Goal: Information Seeking & Learning: Find specific fact

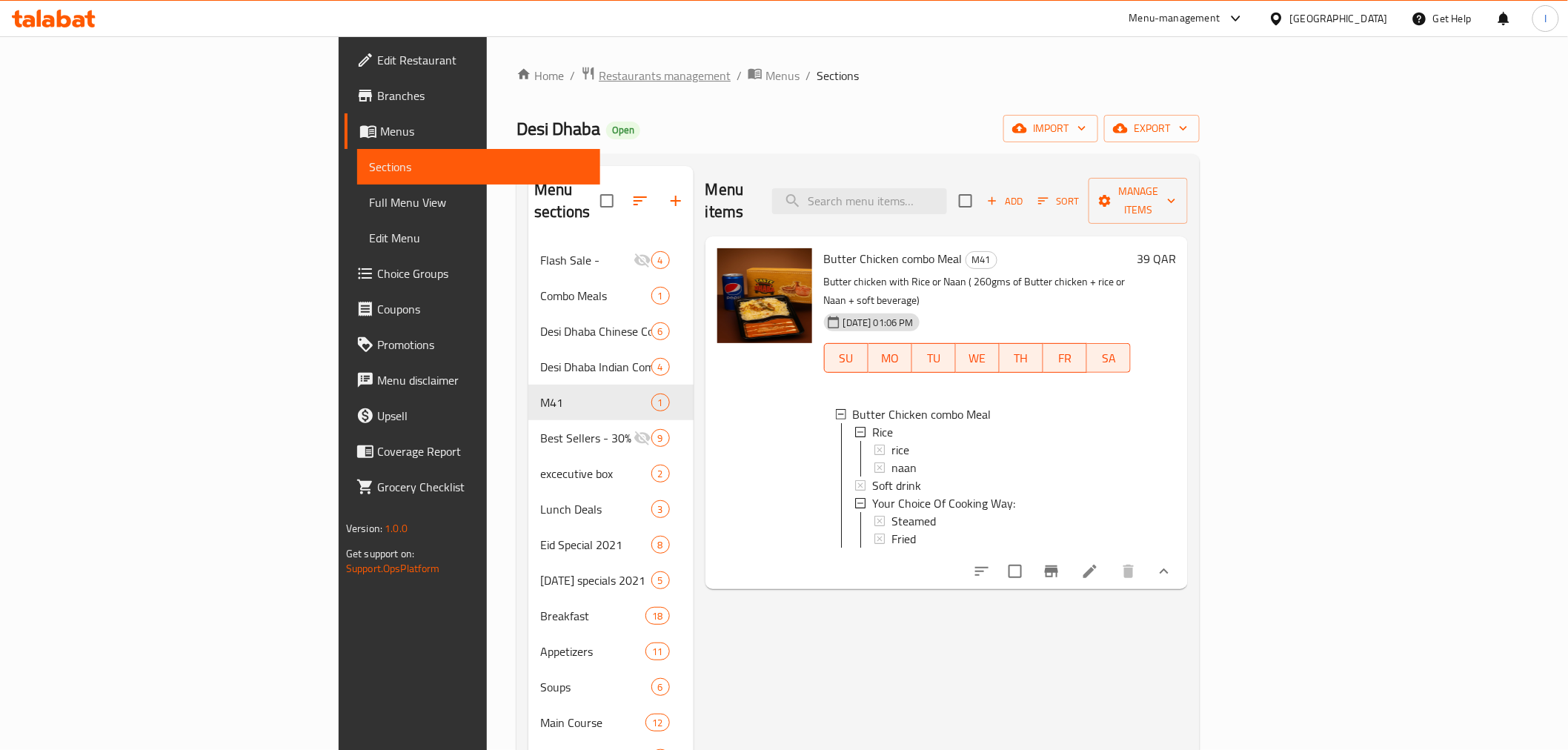
click at [598, 79] on span "Restaurants management" at bounding box center [664, 75] width 132 height 18
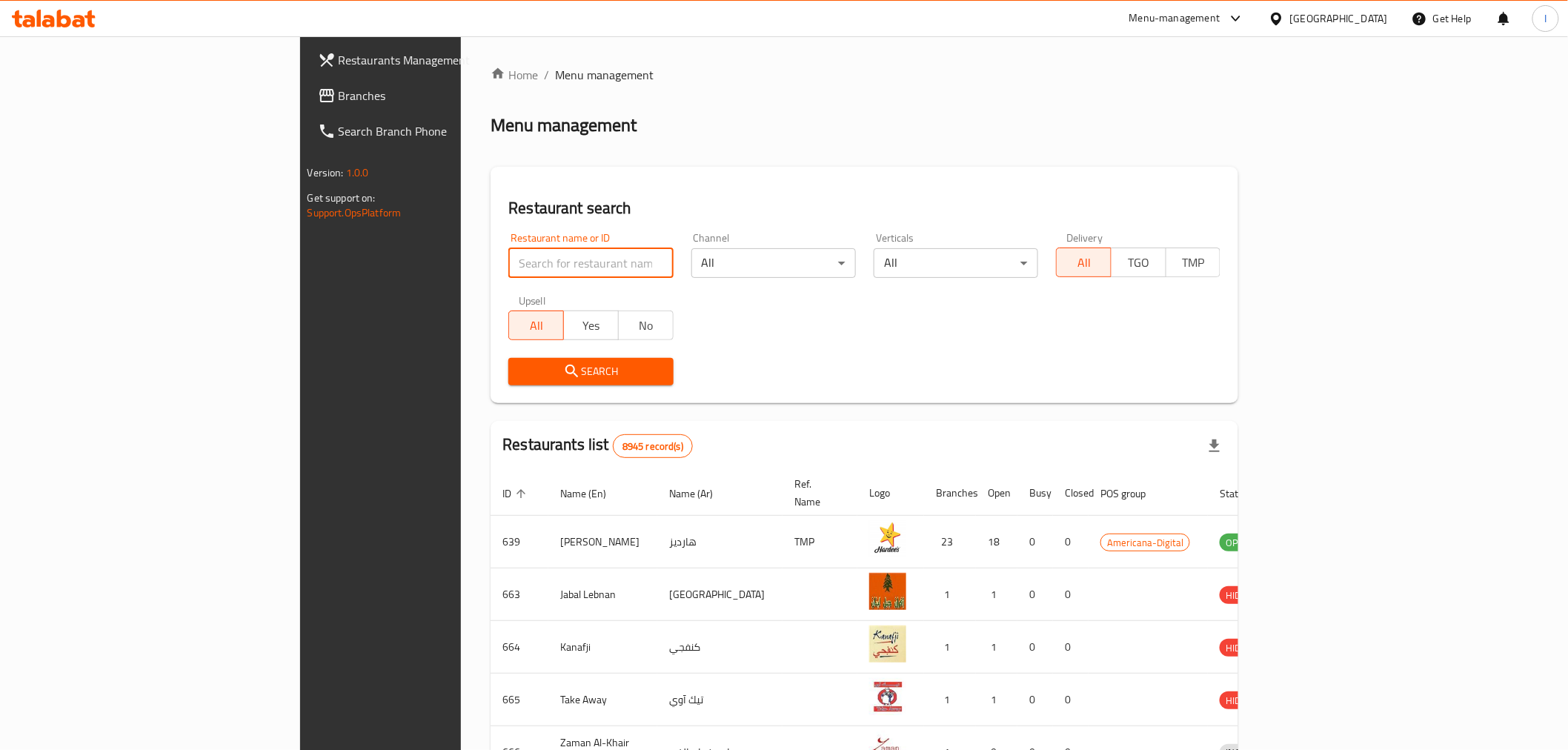
click at [508, 263] on input "search" at bounding box center [590, 263] width 164 height 30
paste input "Diet Station"
type input "Diet Station"
click at [572, 373] on span "Search" at bounding box center [590, 371] width 141 height 19
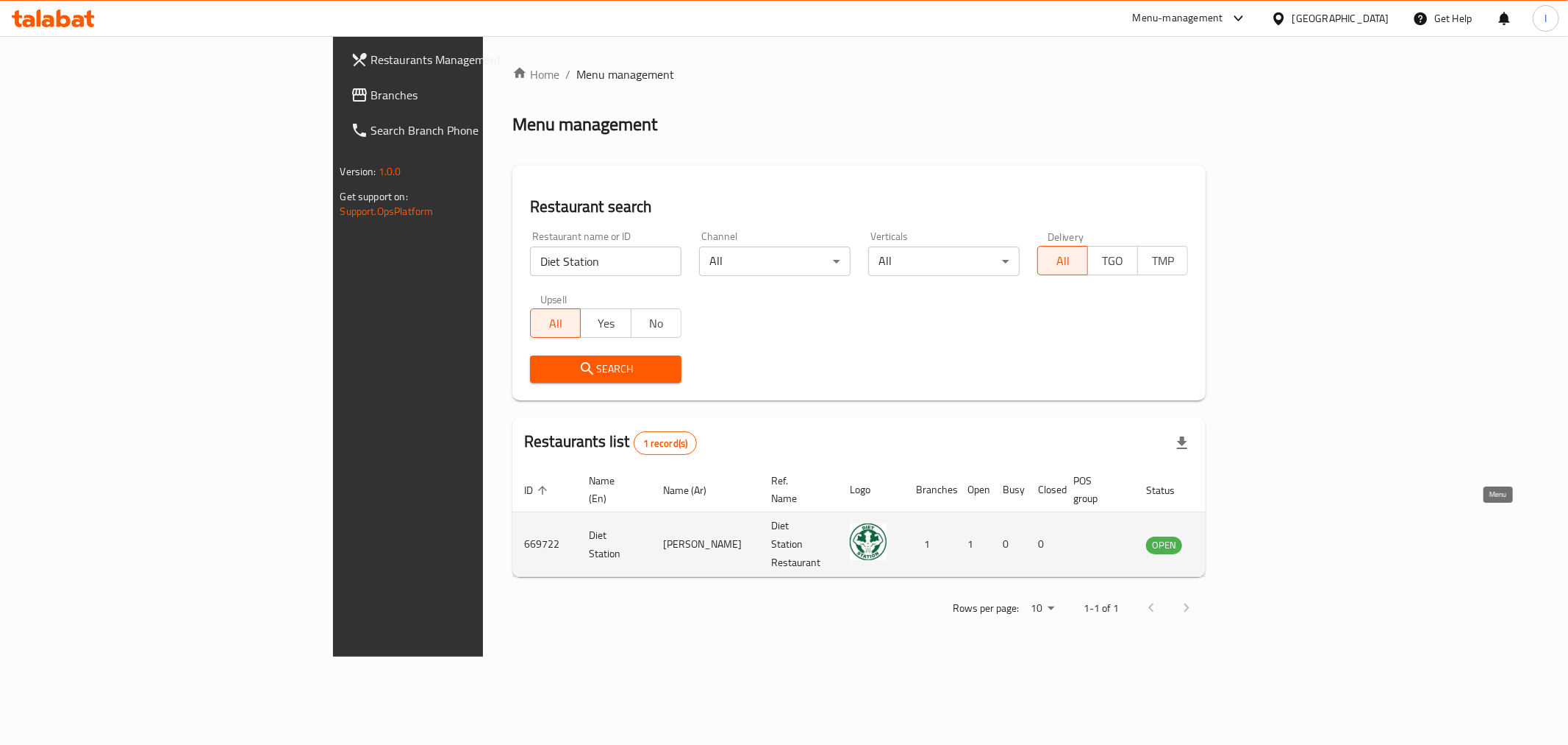
click at [1240, 539] on icon "enhanced table" at bounding box center [1232, 545] width 16 height 12
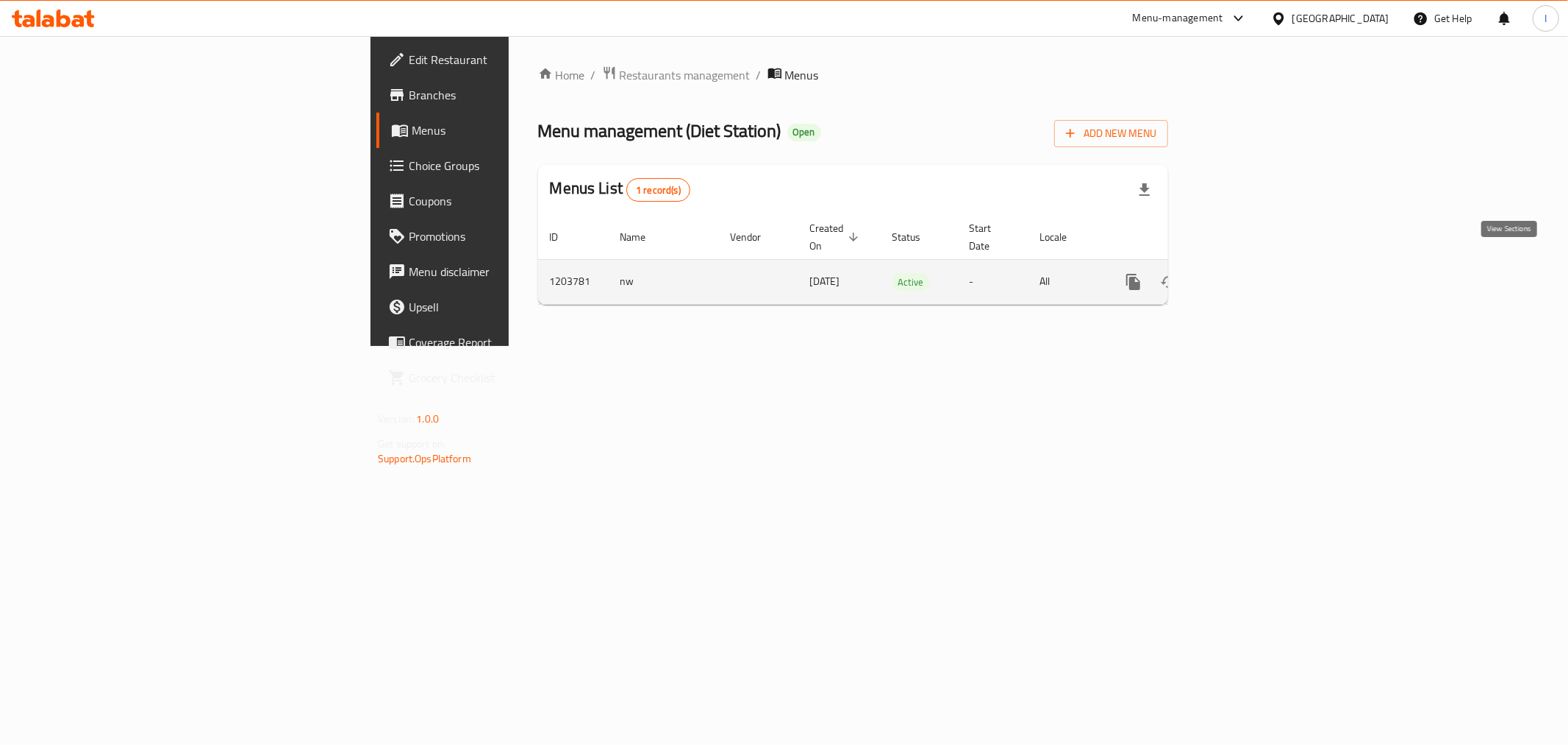
click at [1246, 276] on icon "enhanced table" at bounding box center [1239, 282] width 13 height 13
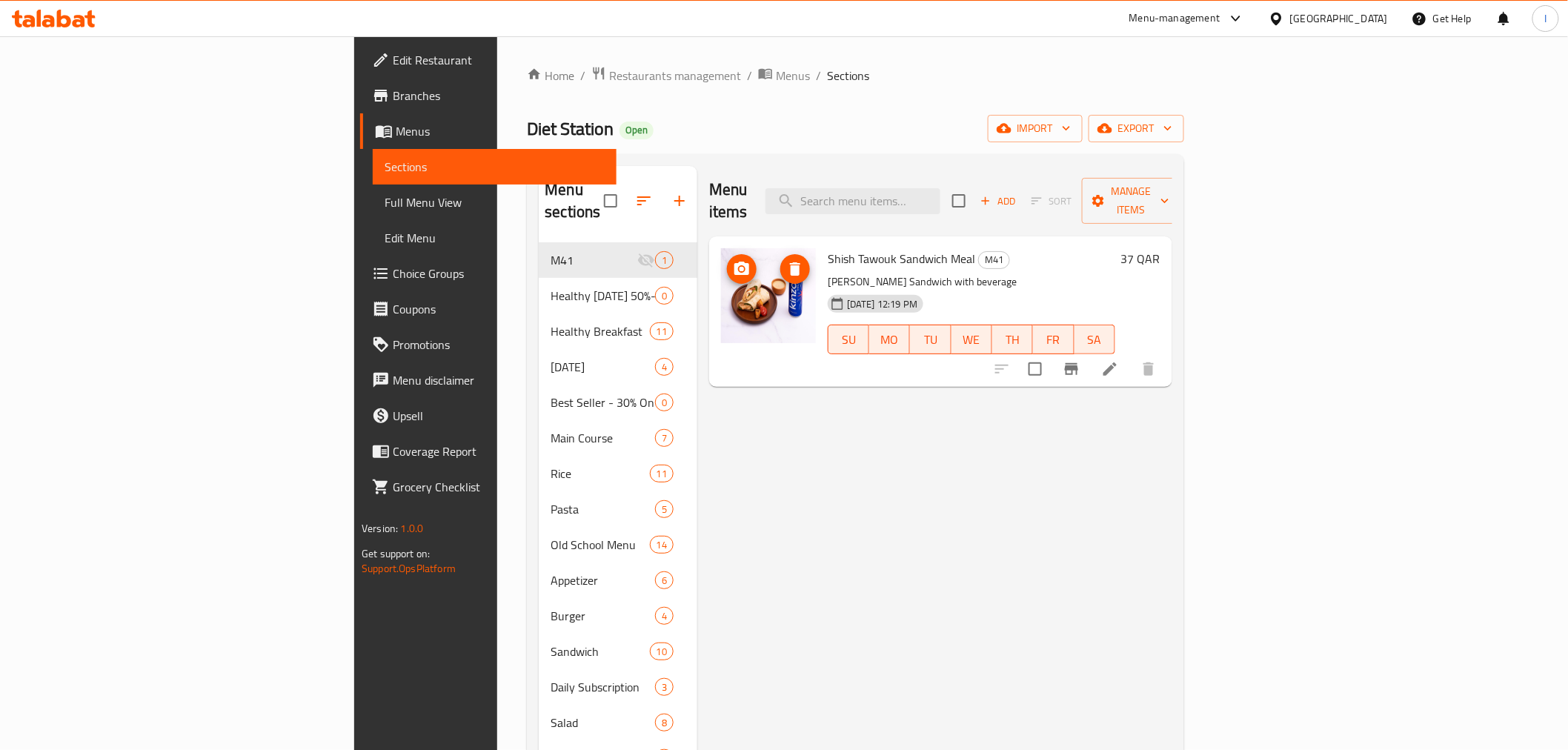
click at [721, 301] on img at bounding box center [768, 295] width 95 height 95
click at [1090, 248] on h6 "Shish Tawouk Sandwich Meal M41" at bounding box center [971, 258] width 287 height 20
drag, startPoint x: 910, startPoint y: 263, endPoint x: 735, endPoint y: 259, distance: 175.0
click at [822, 259] on div "Shish Tawouk Sandwich Meal M41 Shish Tawouk Sandwich with beverage [DATE] 12:19…" at bounding box center [971, 311] width 300 height 139
copy p "[PERSON_NAME] Sandwich with beverage"
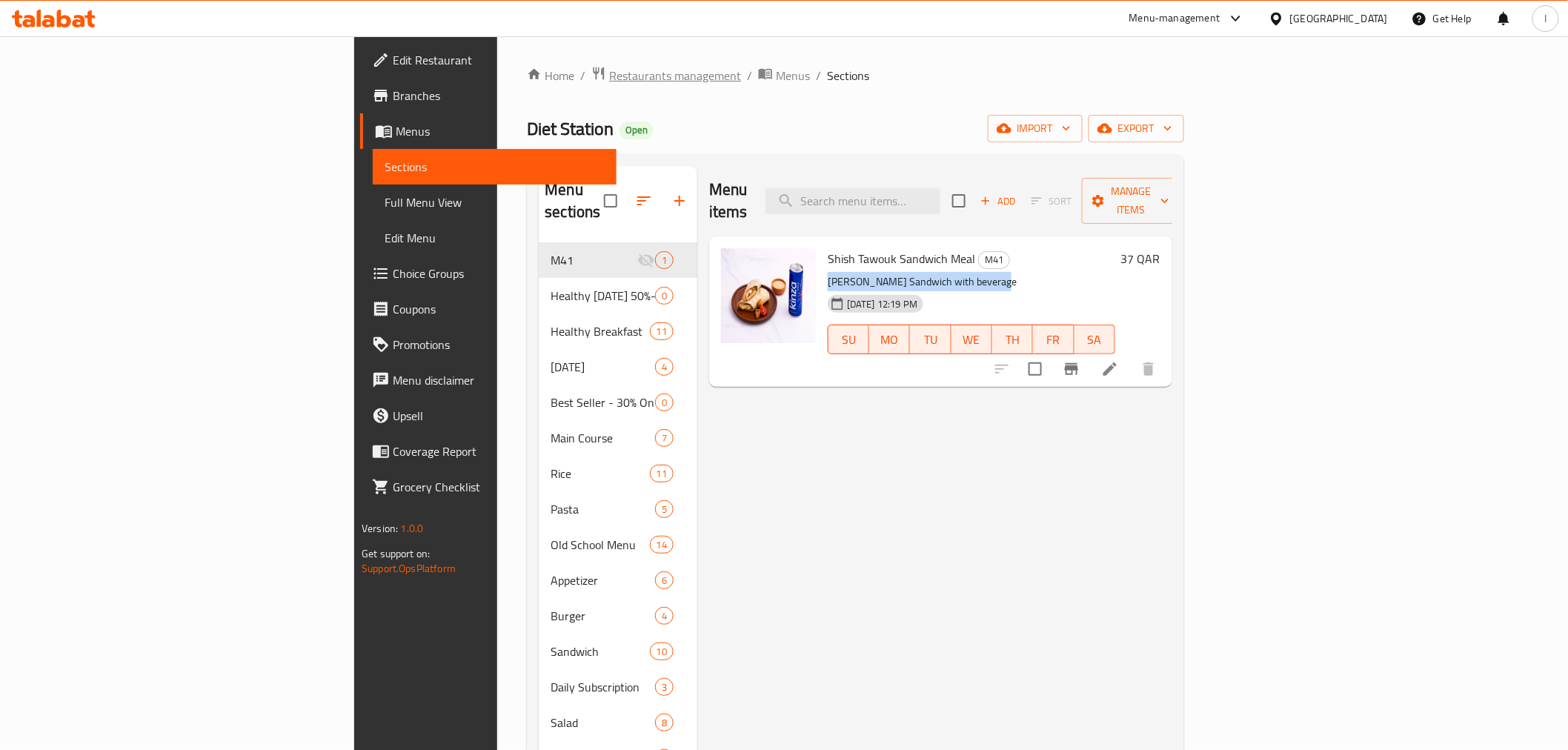
click at [609, 71] on span "Restaurants management" at bounding box center [674, 75] width 132 height 18
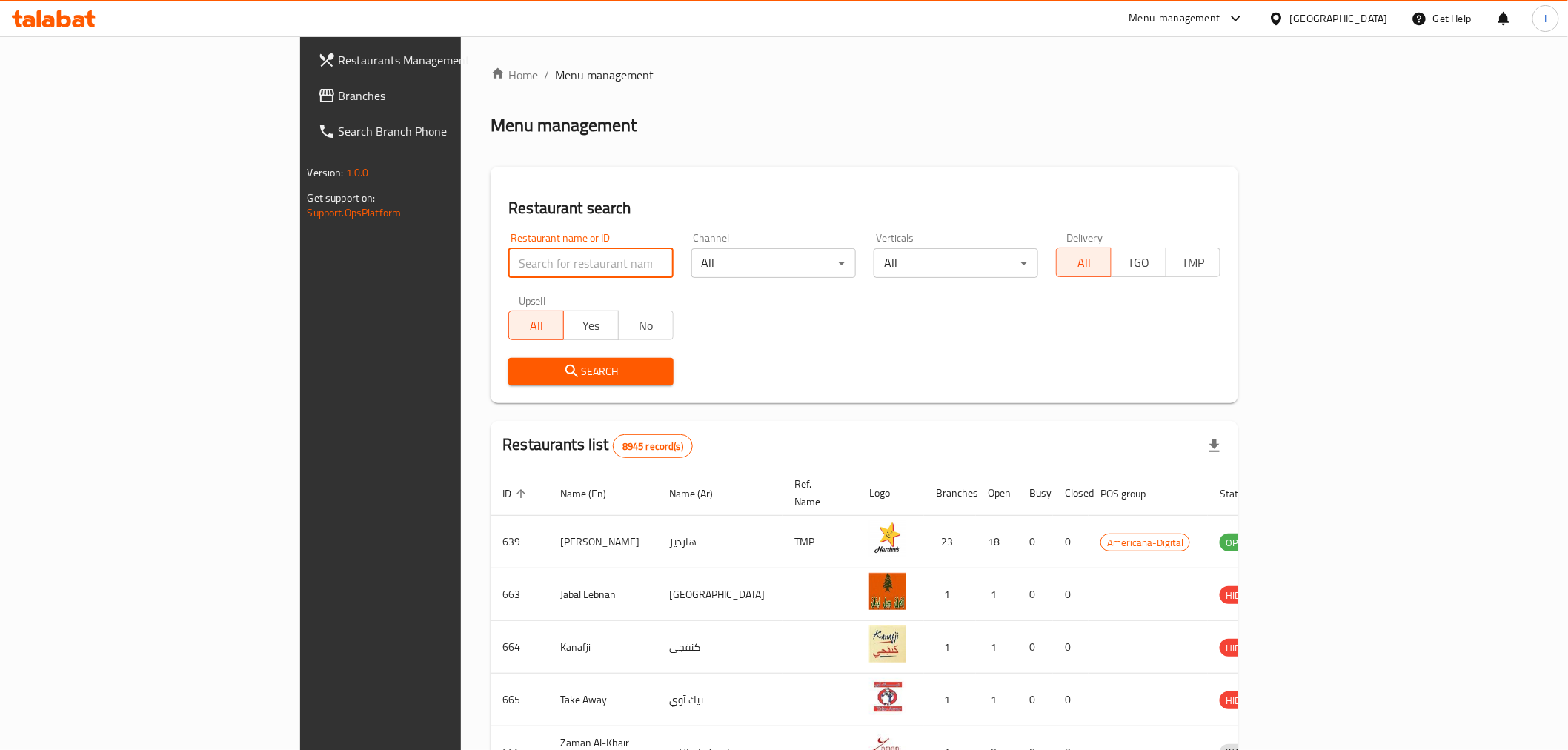
click at [508, 254] on input "search" at bounding box center [590, 263] width 164 height 30
paste input "Thirty Burger"
type input "Thirty Burger"
click at [563, 367] on icon "submit" at bounding box center [572, 371] width 18 height 18
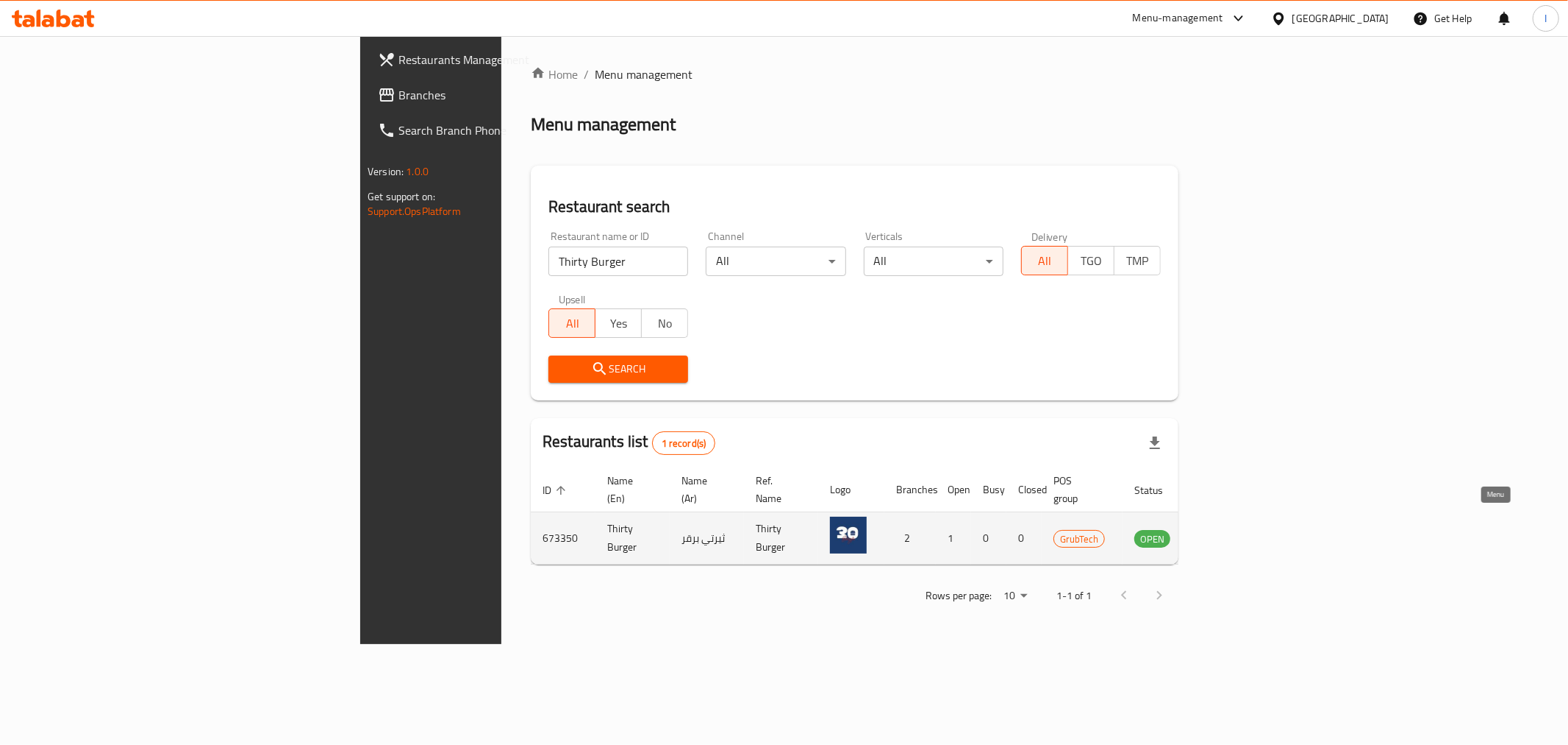
click at [1229, 533] on icon "enhanced table" at bounding box center [1221, 539] width 16 height 12
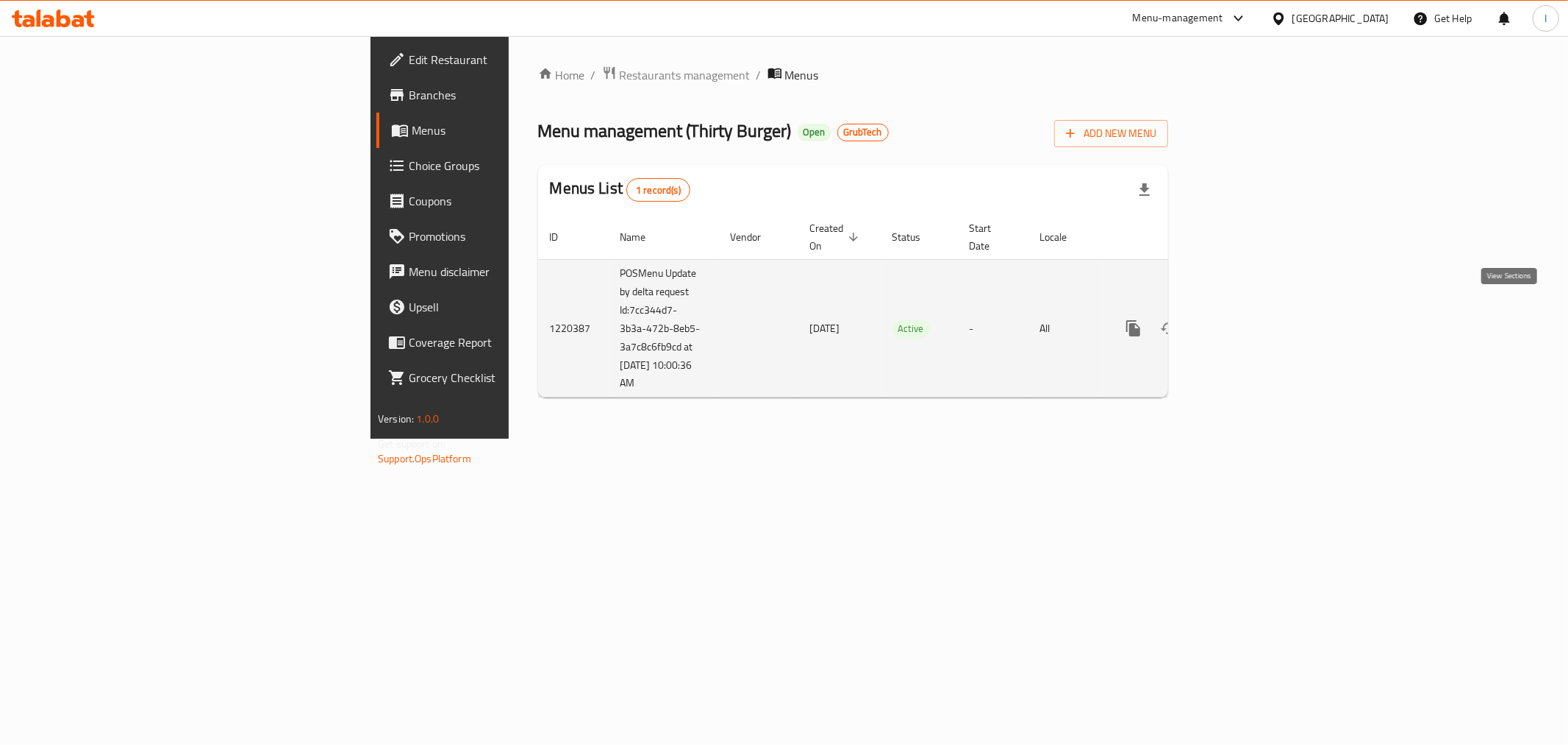
click at [1249, 319] on icon "enhanced table" at bounding box center [1240, 328] width 18 height 18
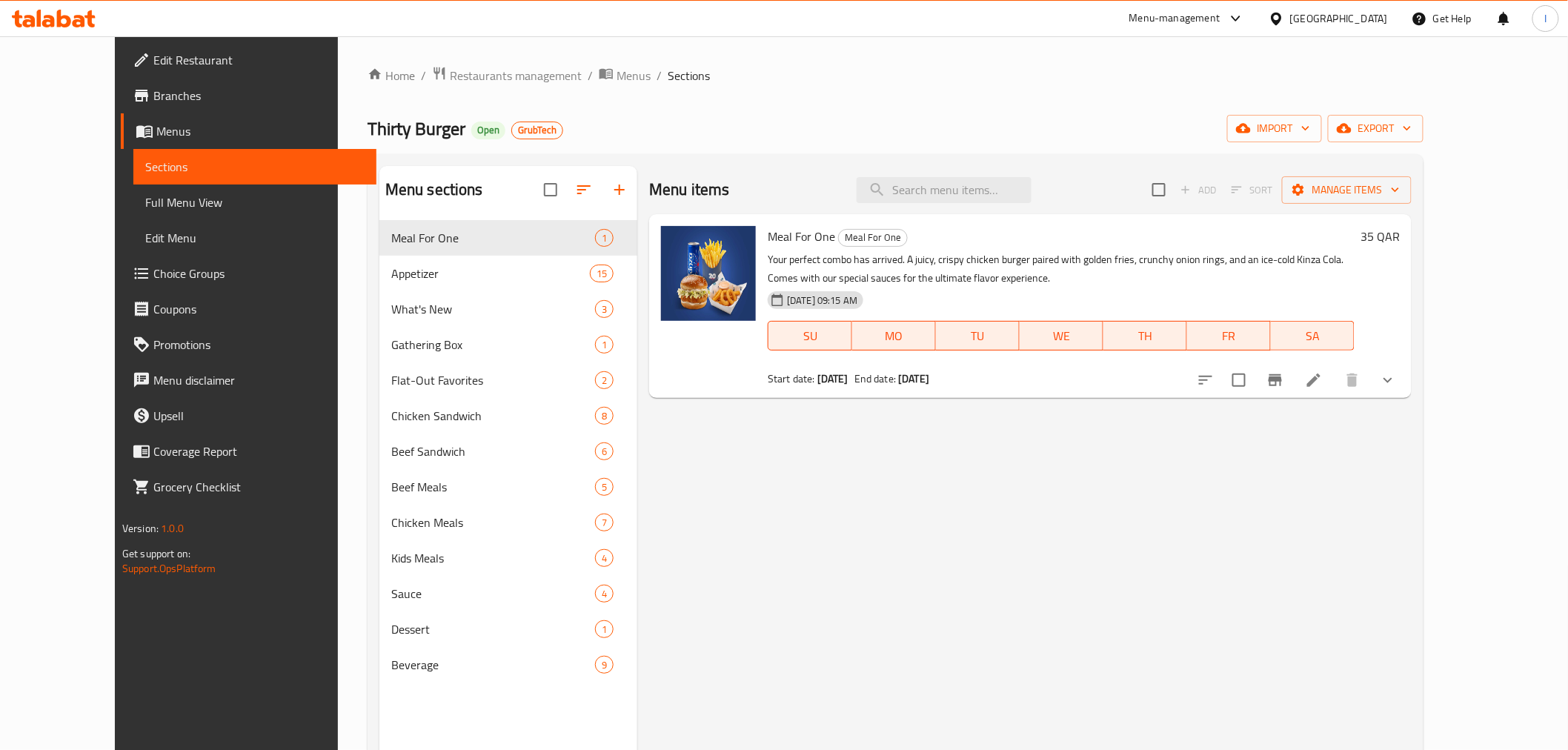
click at [368, 126] on span "Thirty Burger" at bounding box center [416, 129] width 98 height 34
copy span "Thirty Burger"
click at [453, 77] on span "Restaurants management" at bounding box center [515, 75] width 132 height 18
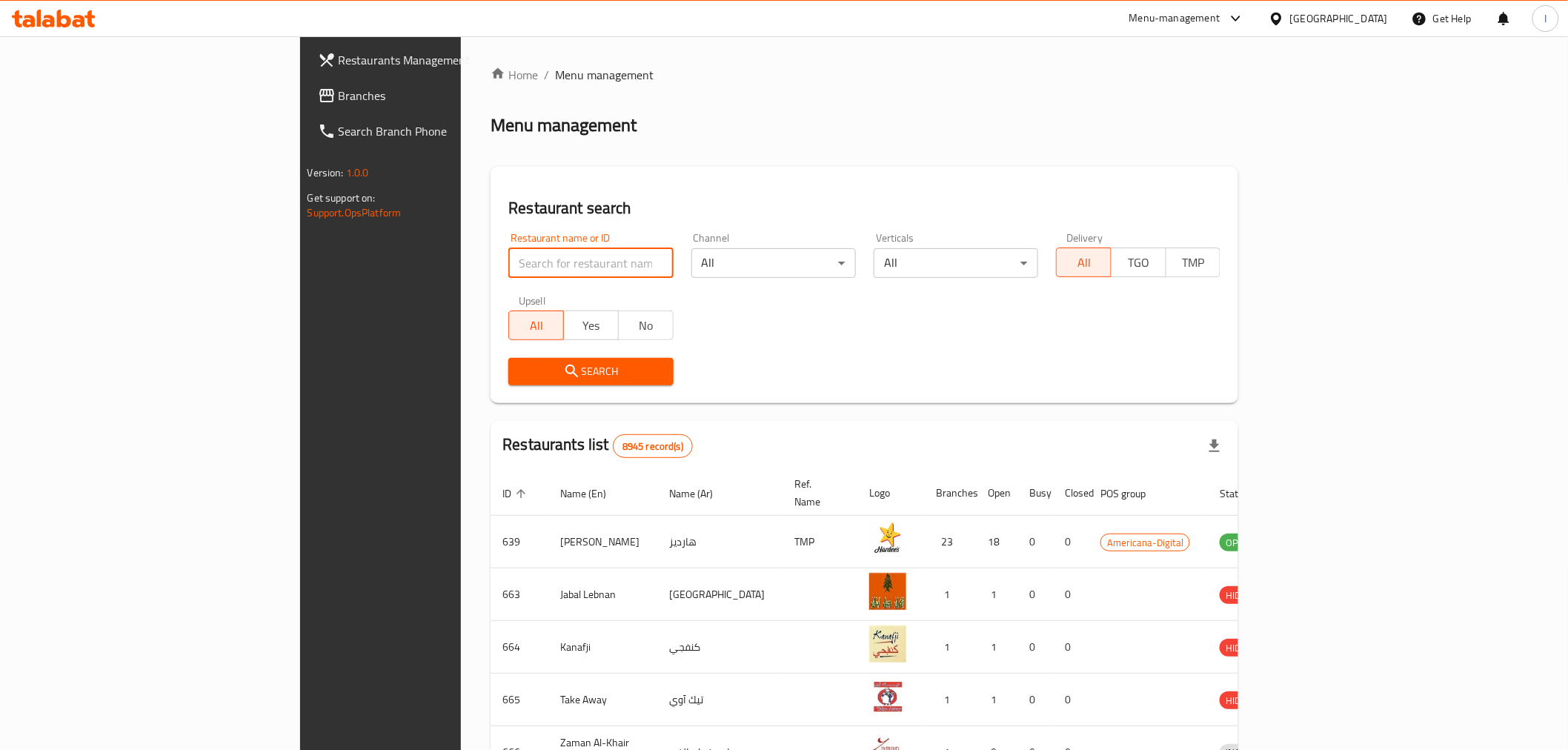
click at [508, 269] on input "search" at bounding box center [590, 263] width 164 height 30
paste input "Wise Spice by Diet House"
type input "Wise Spice by Diet House"
click at [567, 374] on span "Search" at bounding box center [590, 371] width 141 height 19
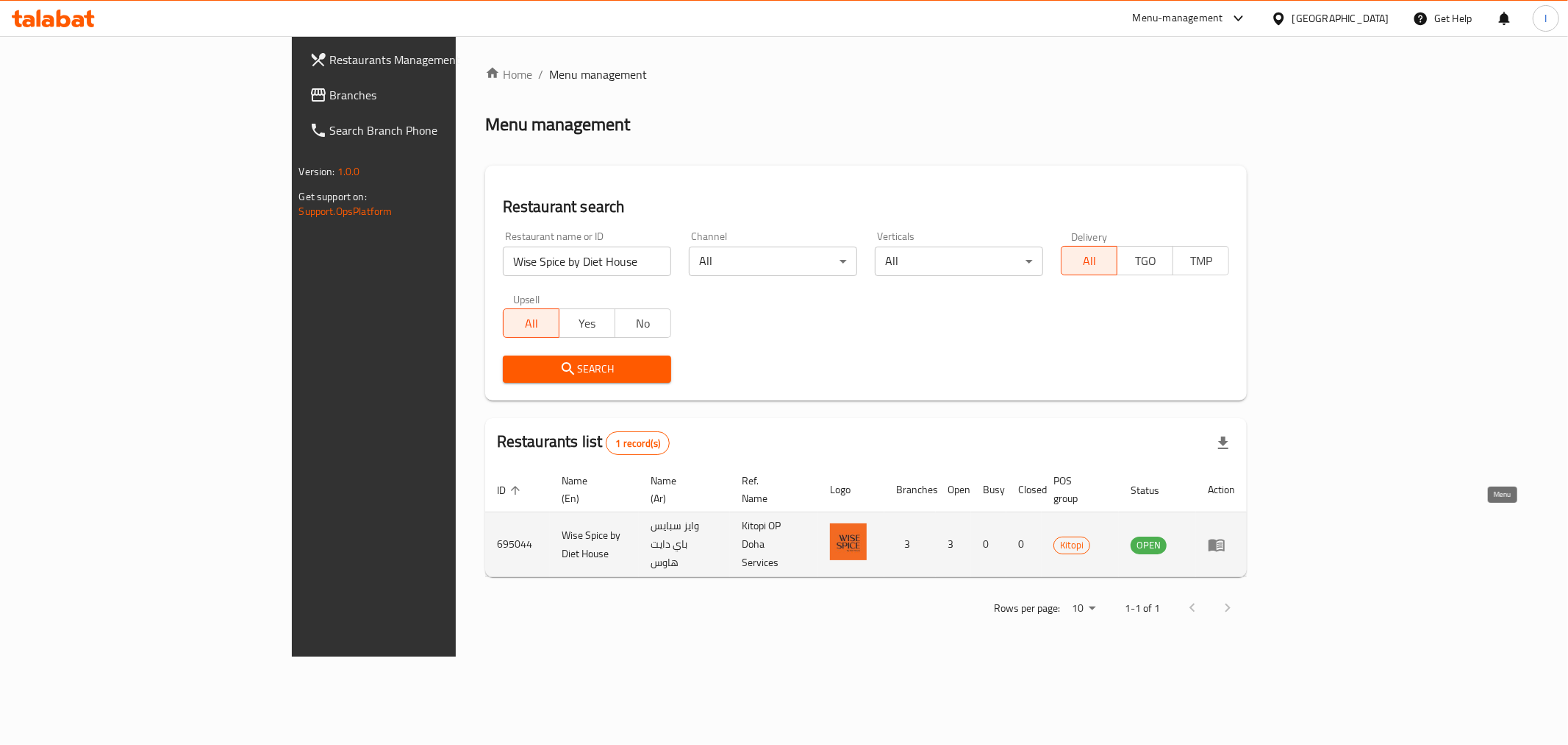
click at [1225, 539] on icon "enhanced table" at bounding box center [1216, 545] width 16 height 12
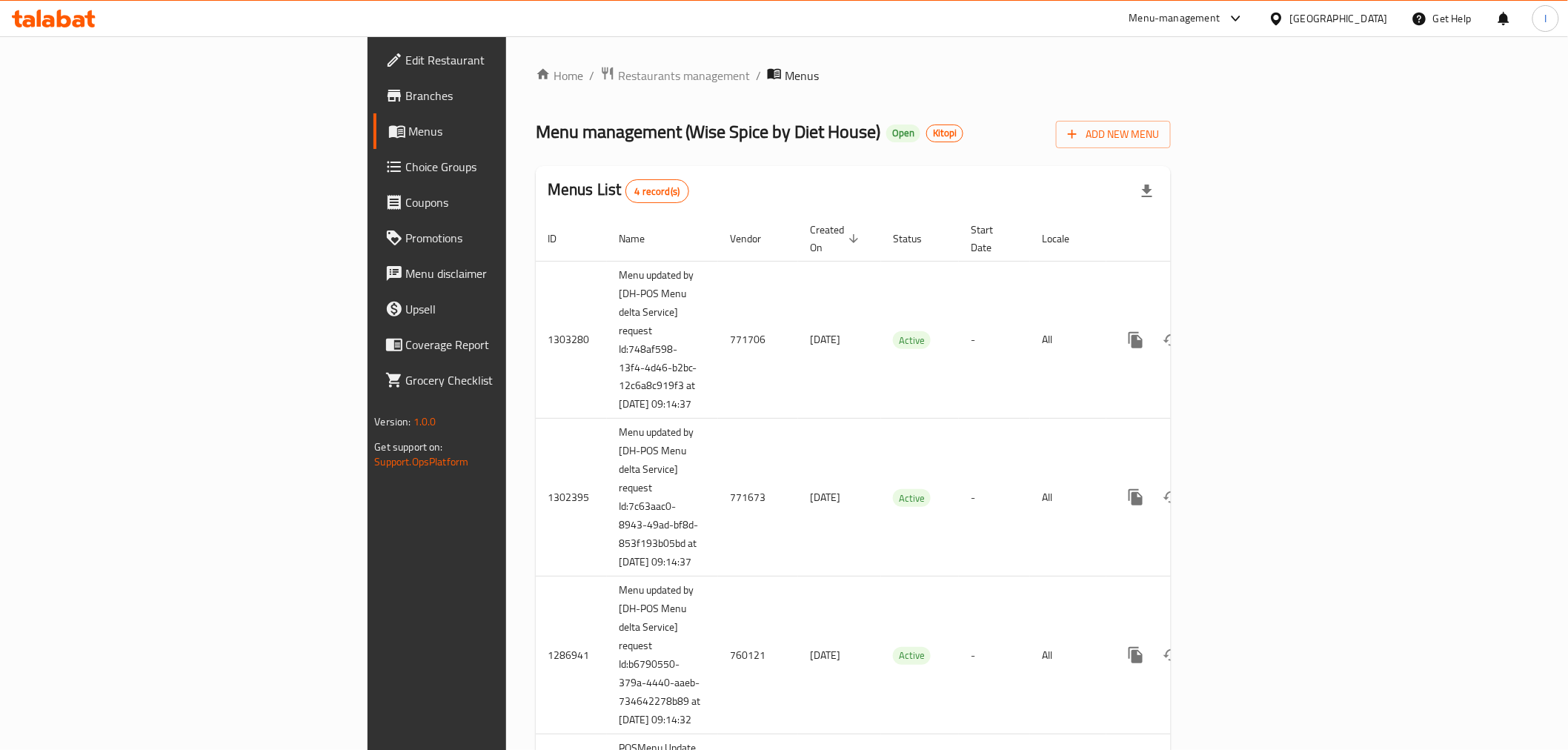
click at [409, 131] on span "Menus" at bounding box center [514, 131] width 209 height 18
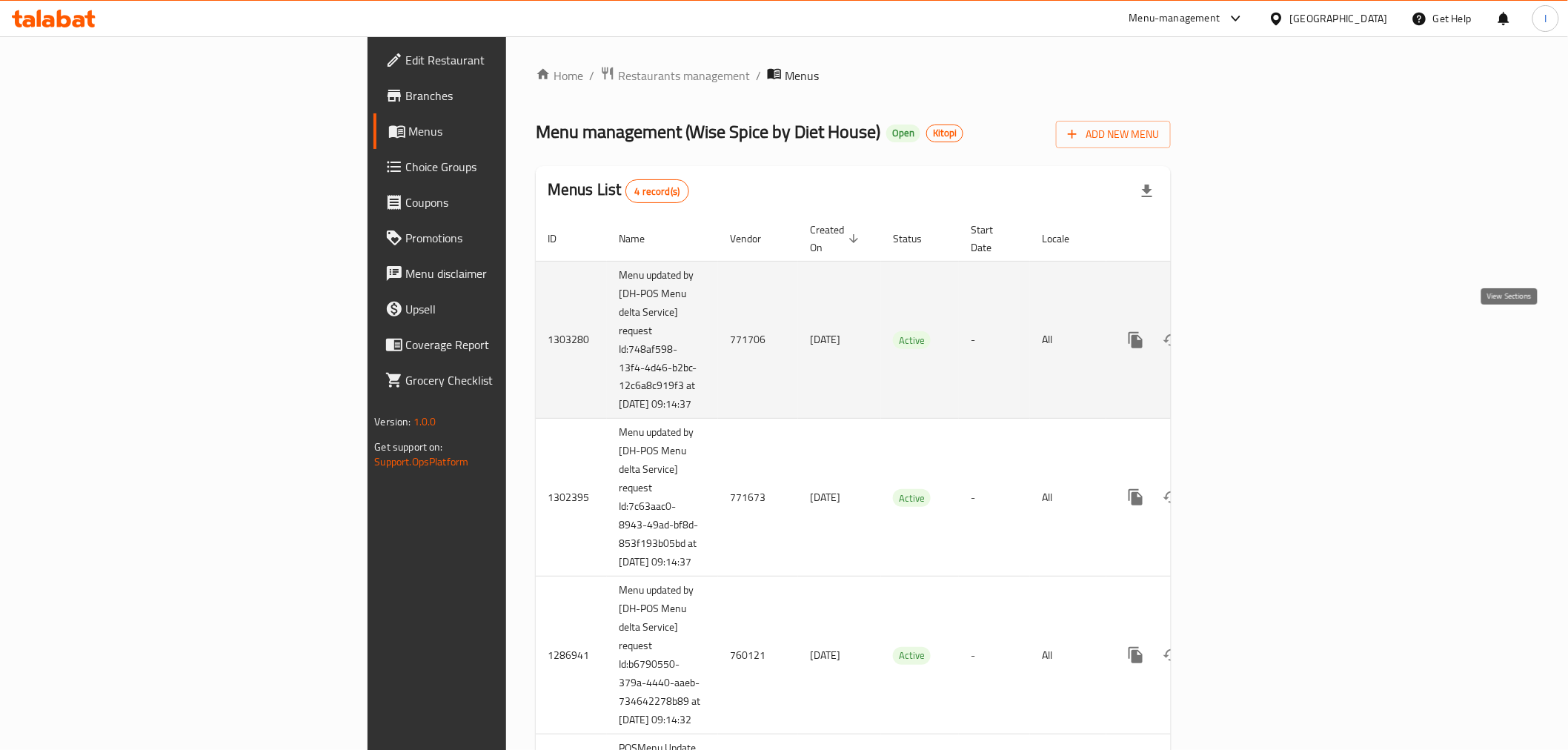
click at [1252, 334] on icon "enhanced table" at bounding box center [1243, 340] width 18 height 18
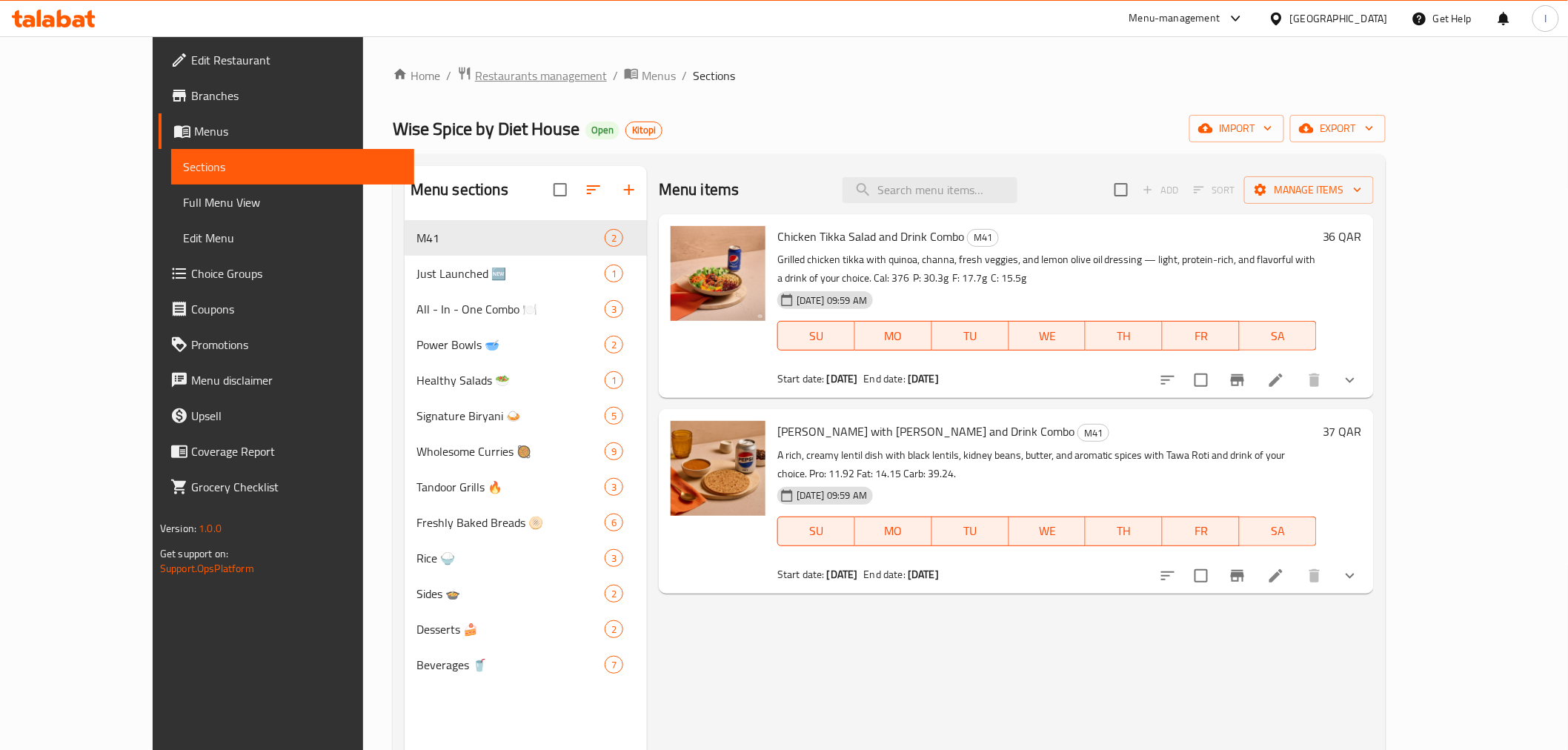
click at [475, 82] on span "Restaurants management" at bounding box center [540, 75] width 132 height 18
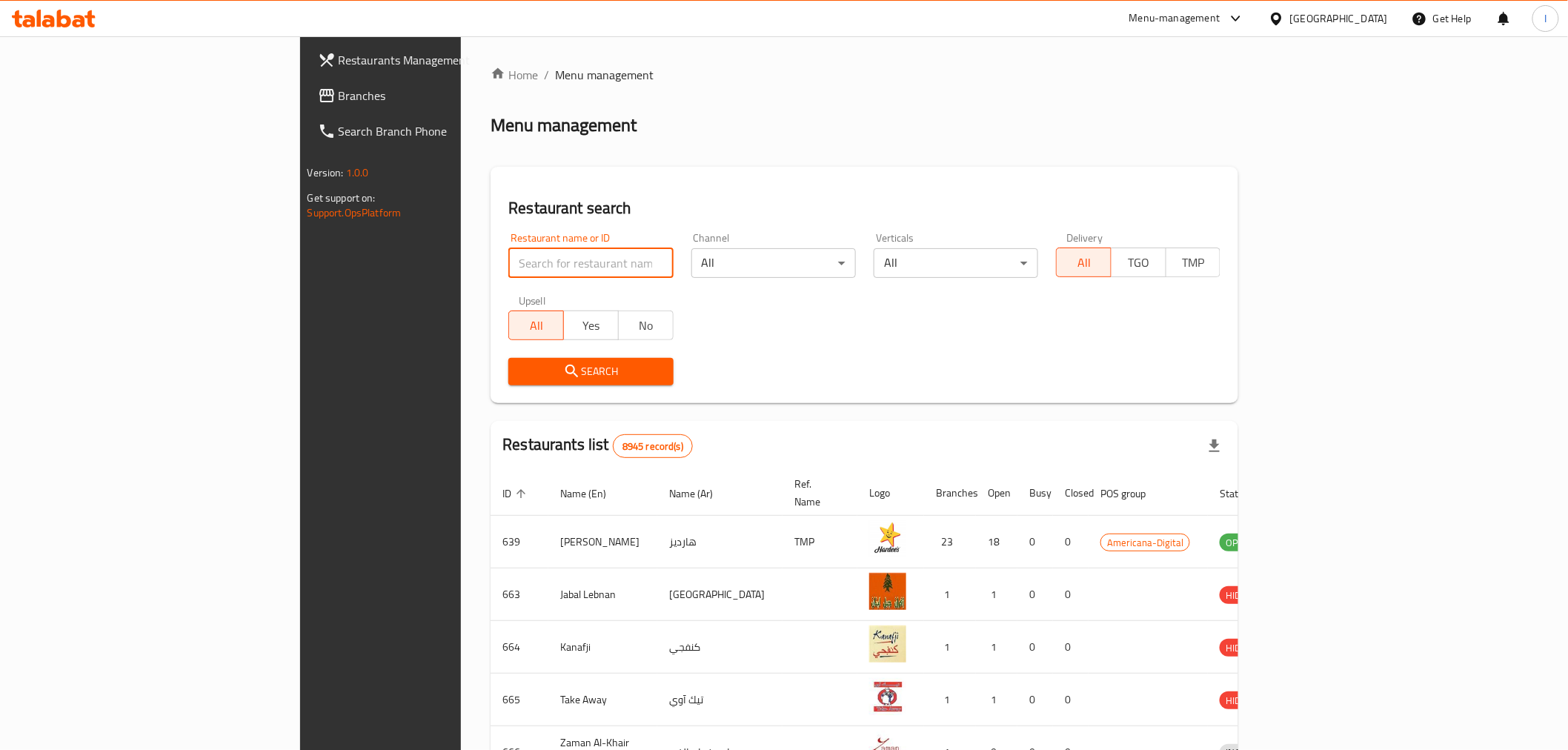
click at [508, 262] on input "search" at bounding box center [590, 263] width 164 height 30
paste input "673350"
type input "673350"
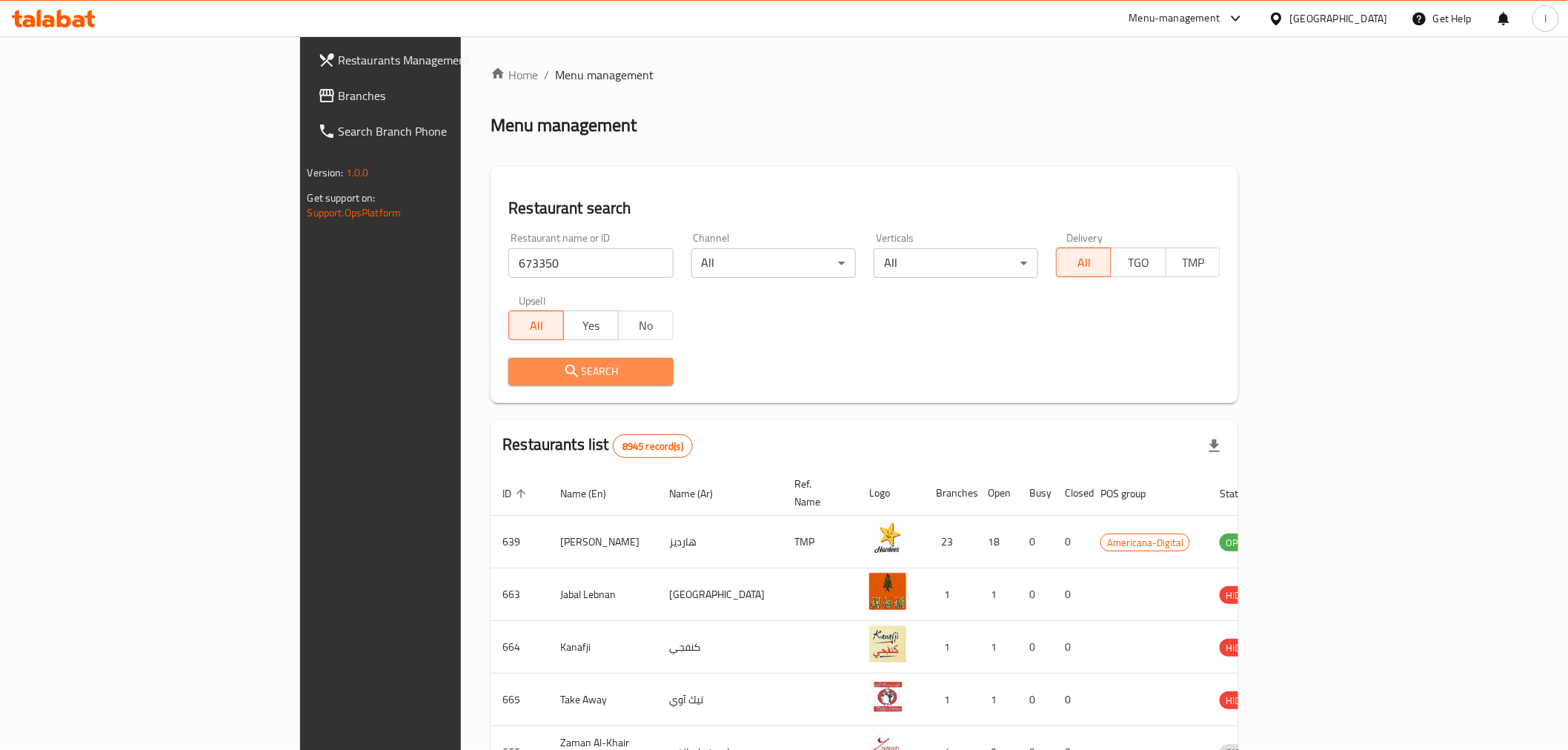
click at [521, 372] on span "Search" at bounding box center [590, 371] width 141 height 19
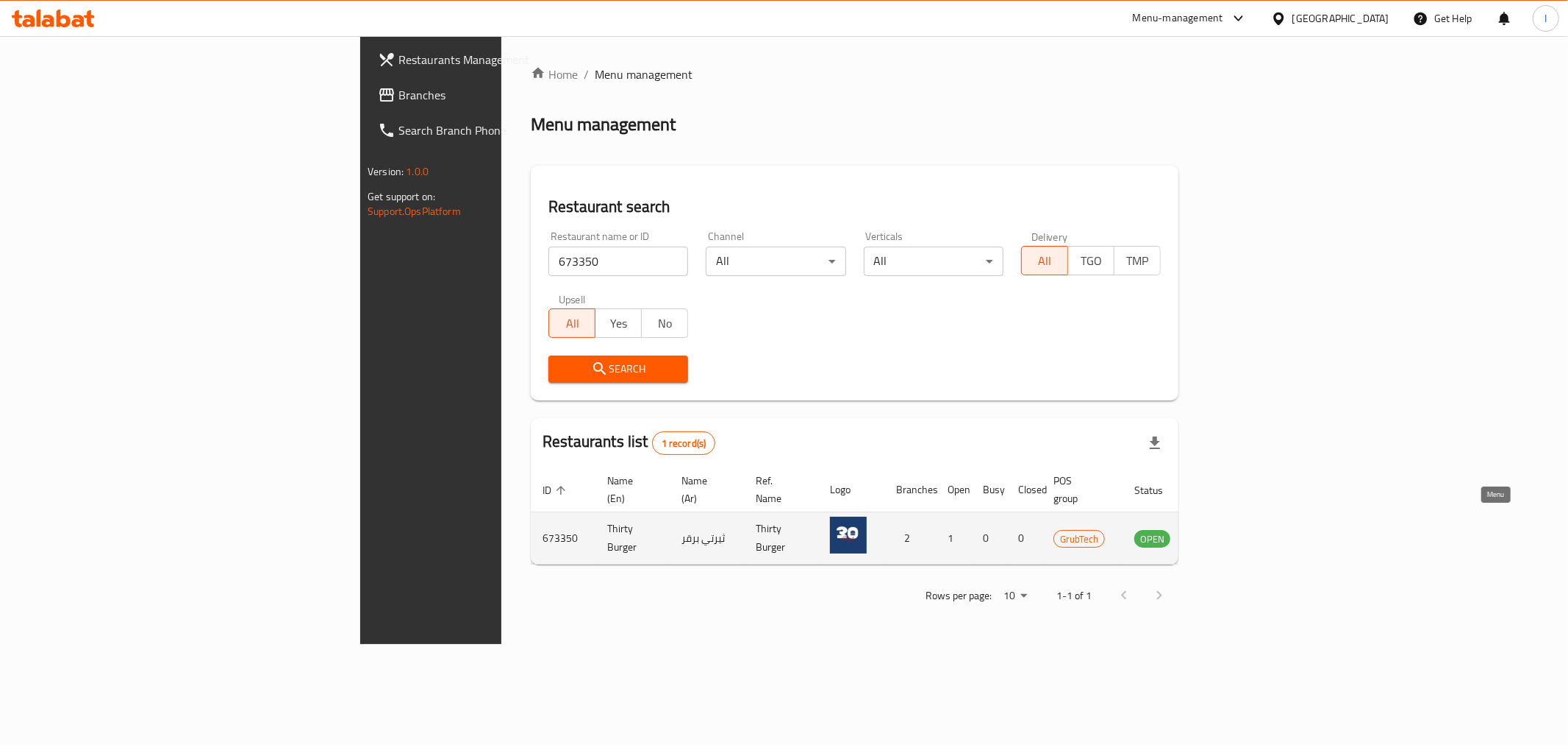
click at [1229, 533] on icon "enhanced table" at bounding box center [1221, 539] width 16 height 12
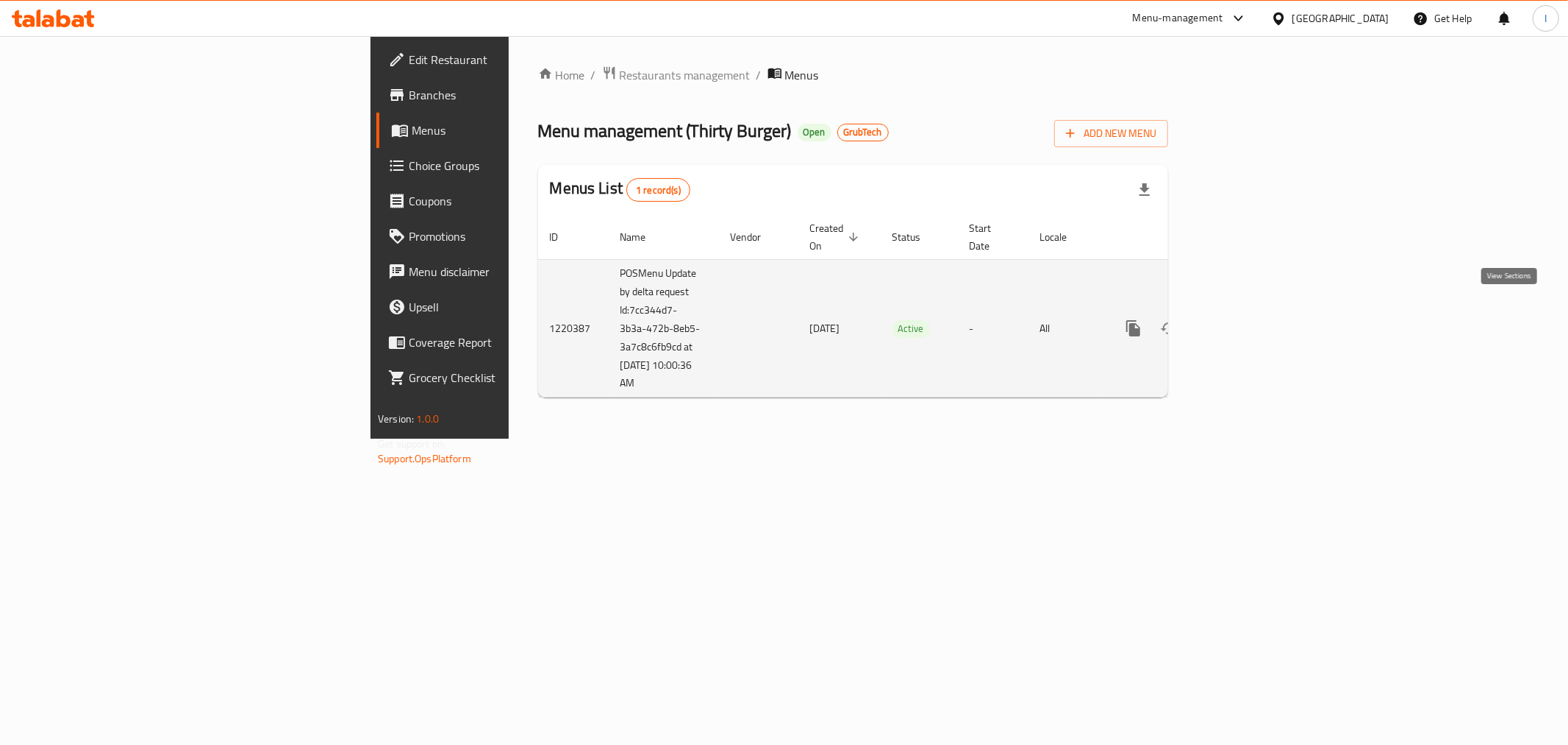
click at [1249, 319] on icon "enhanced table" at bounding box center [1240, 328] width 18 height 18
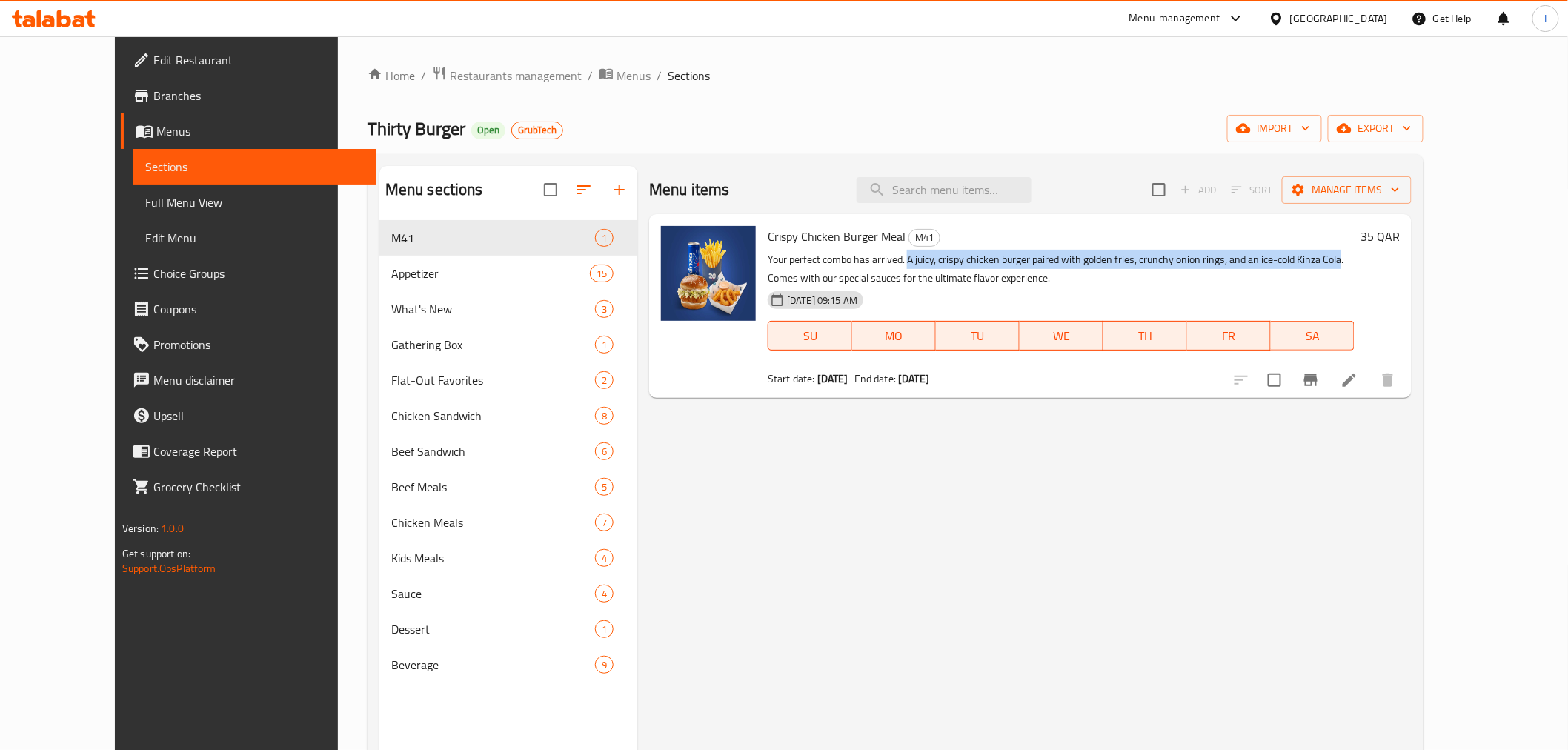
drag, startPoint x: 1313, startPoint y: 261, endPoint x: 880, endPoint y: 254, distance: 433.1
click at [880, 254] on p "Your perfect combo has arrived. A juicy, crispy chicken burger paired with gold…" at bounding box center [1062, 269] width 587 height 37
copy p "A juicy, crispy chicken burger paired with golden fries, crunchy onion rings, a…"
click at [450, 75] on span "Restaurants management" at bounding box center [515, 75] width 132 height 18
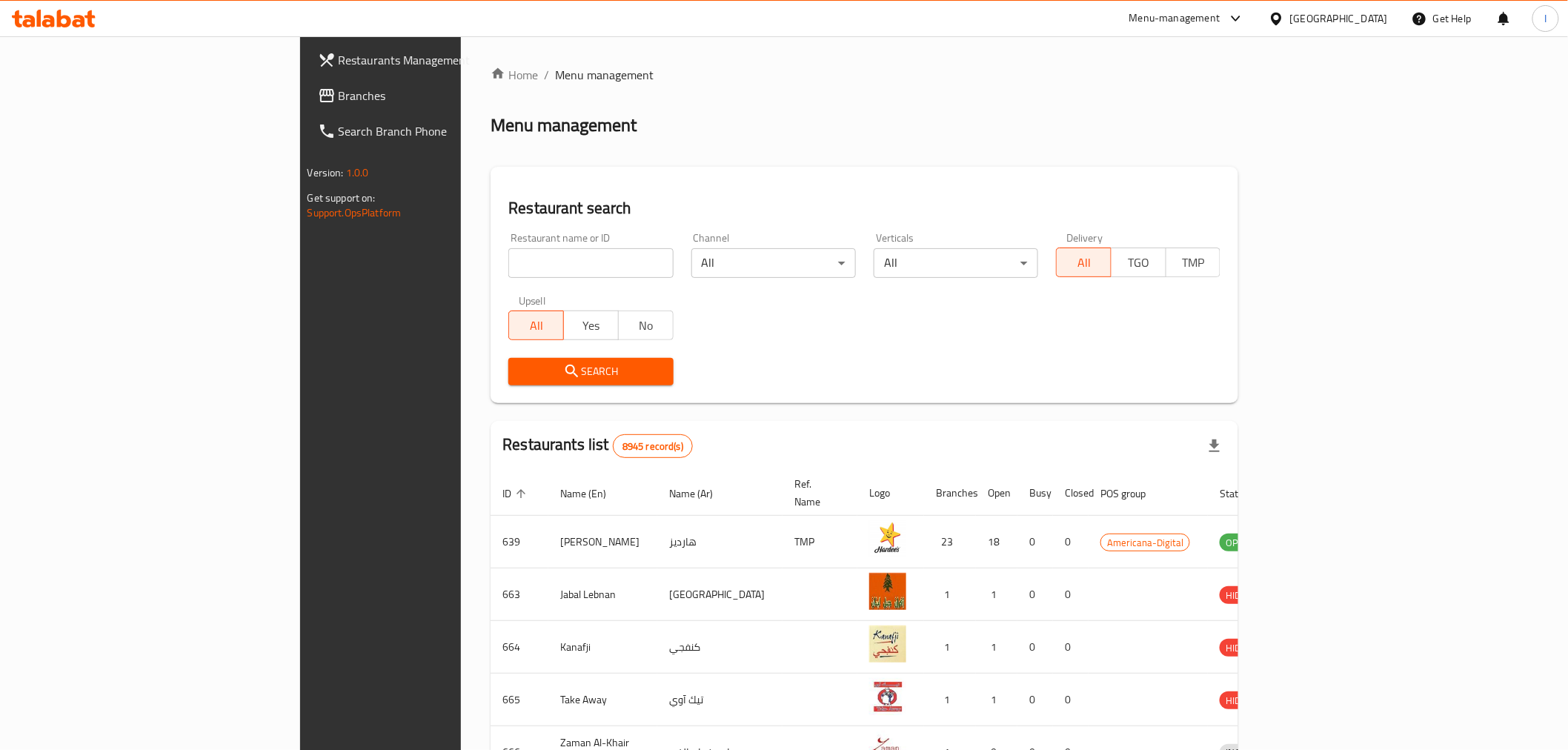
click at [508, 260] on input "search" at bounding box center [590, 263] width 164 height 30
paste input "681971"
type input "681971"
click at [523, 381] on button "Search" at bounding box center [590, 371] width 164 height 27
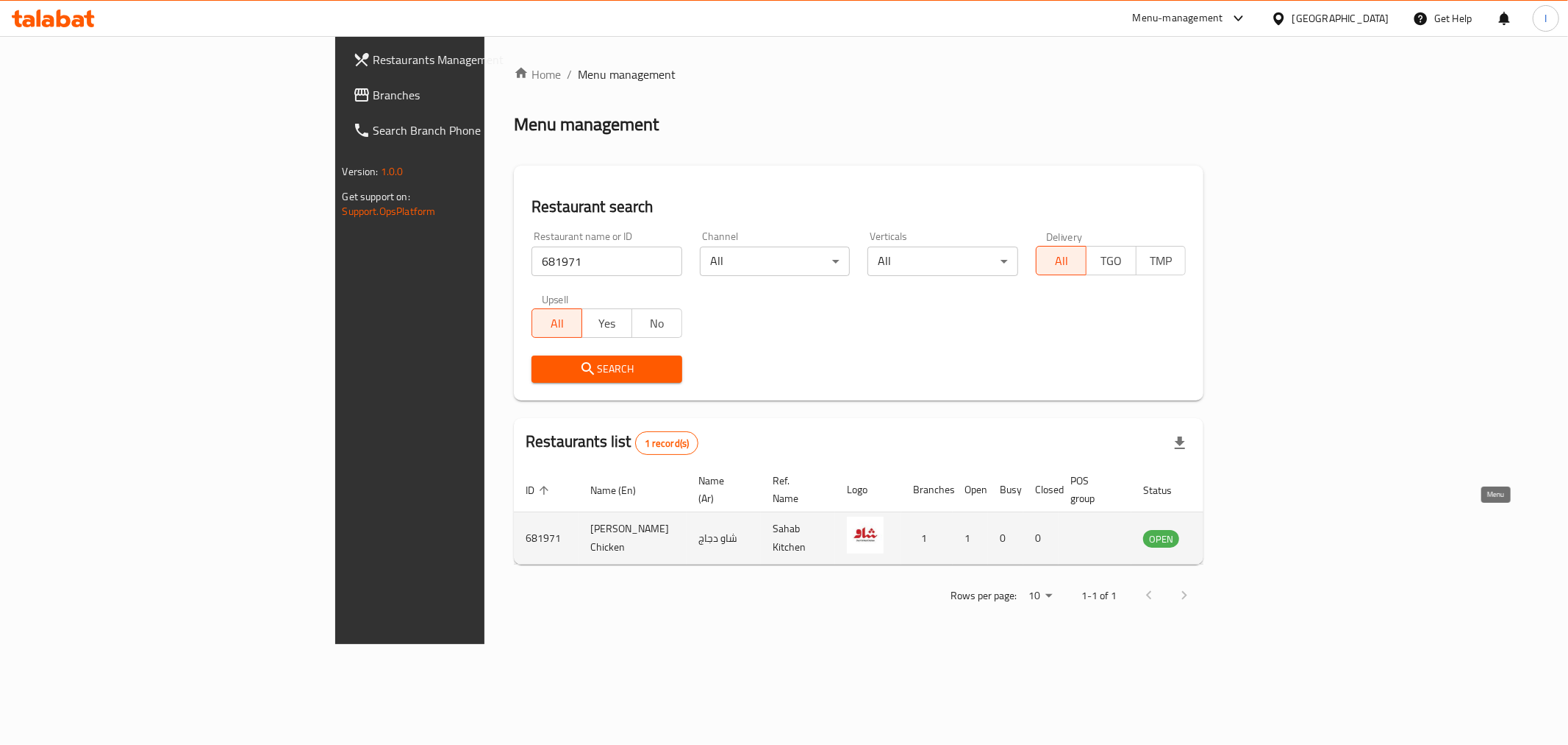
click at [1238, 529] on icon "enhanced table" at bounding box center [1229, 538] width 18 height 18
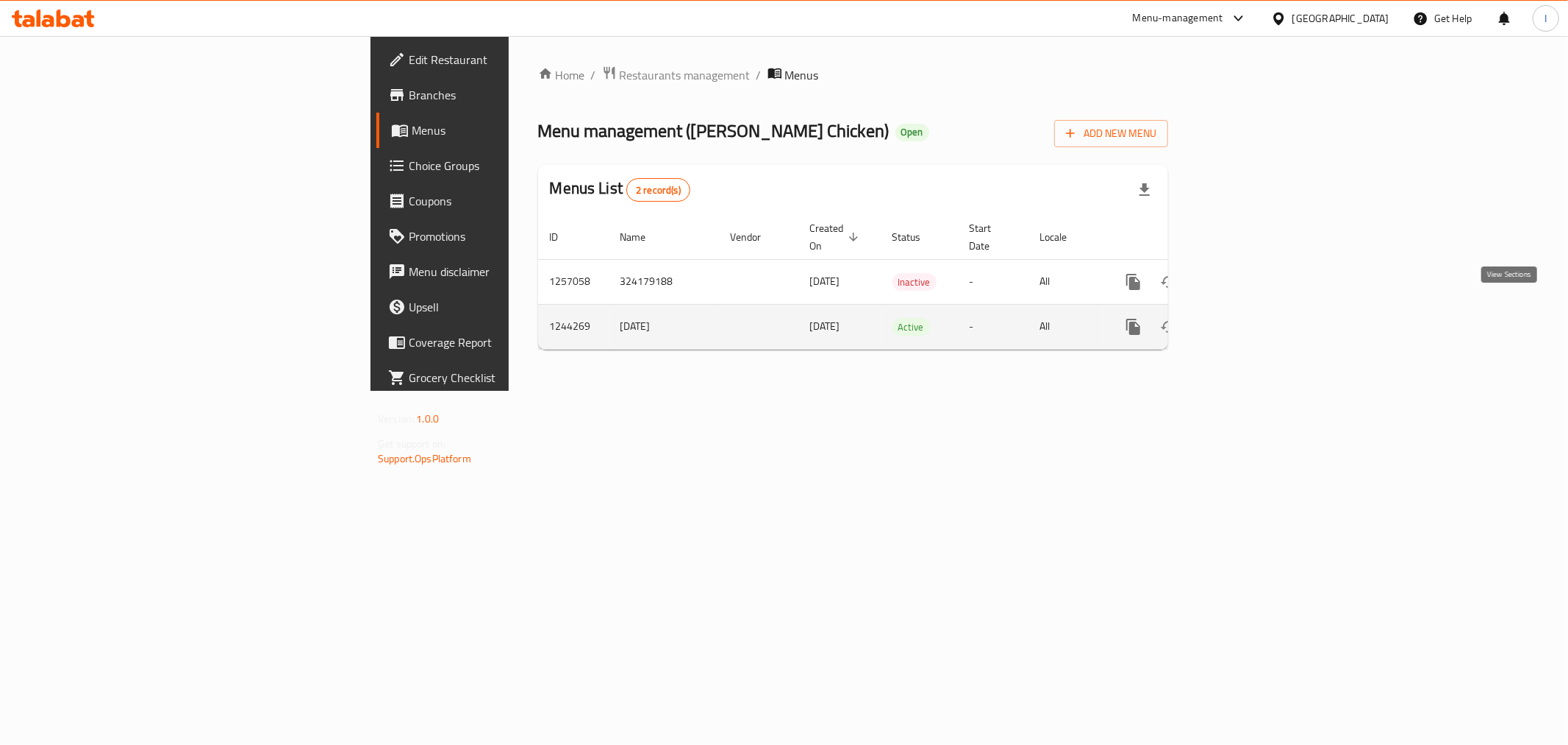
click at [1249, 318] on icon "enhanced table" at bounding box center [1240, 326] width 18 height 18
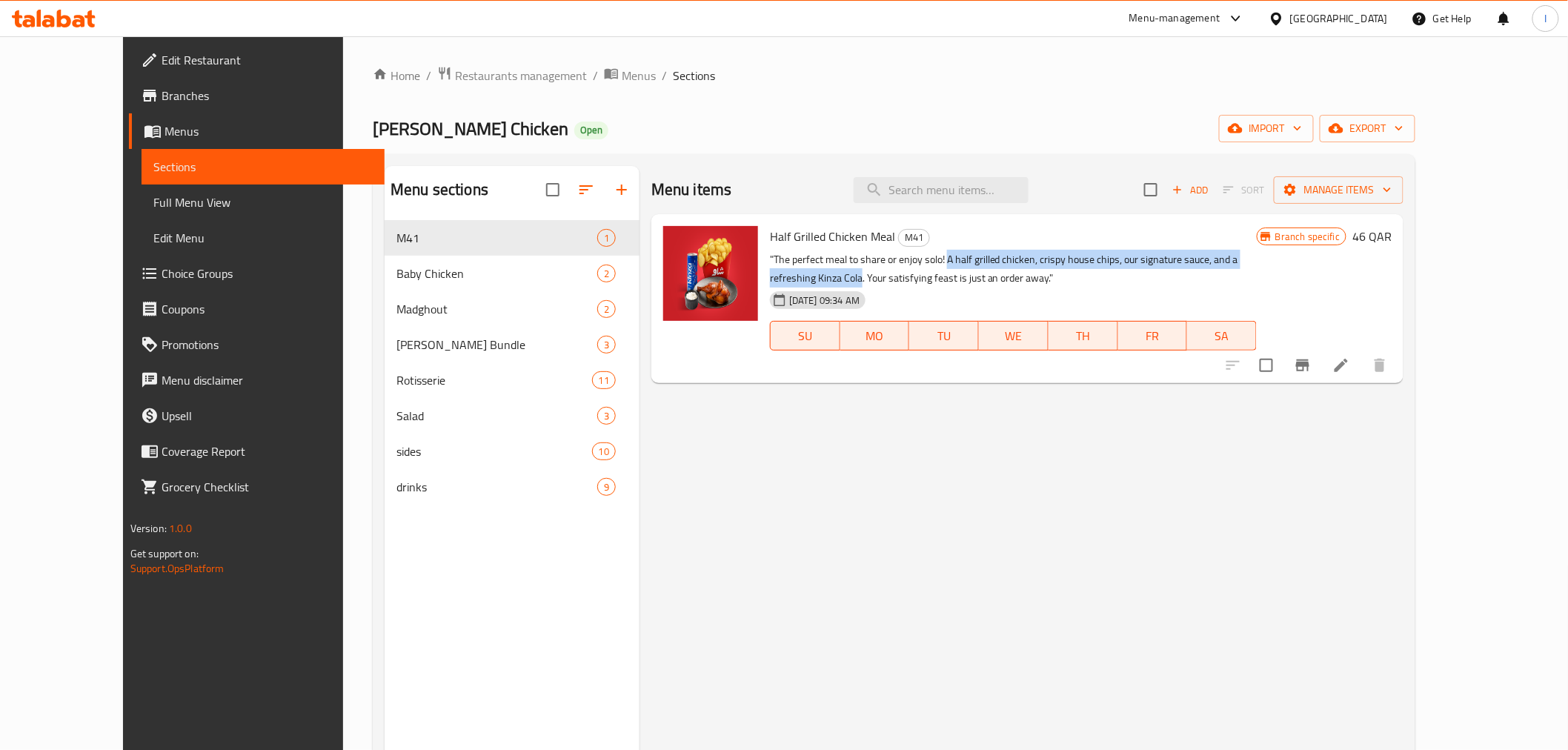
drag, startPoint x: 916, startPoint y: 261, endPoint x: 1299, endPoint y: 261, distance: 383.0
click at [1257, 261] on p ""The perfect meal to share or enjoy solo! A half grilled chicken, crispy house …" at bounding box center [1013, 269] width 487 height 37
copy p "A half grilled chicken, crispy house chips, our signature sauce, and a refreshi…"
click at [455, 72] on span "Restaurants management" at bounding box center [521, 75] width 132 height 18
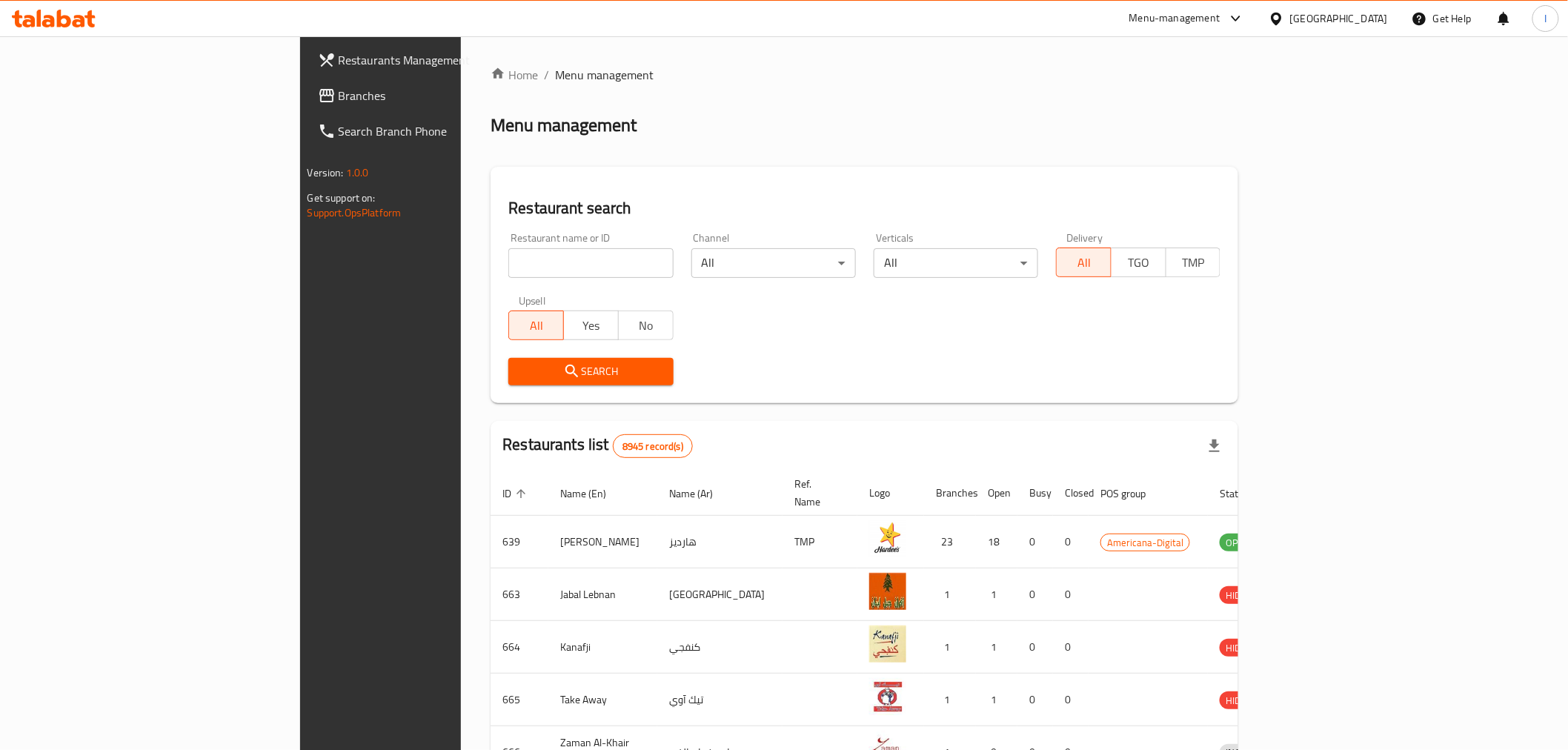
click at [508, 257] on input "search" at bounding box center [590, 263] width 164 height 30
paste input "683859"
type input "683859"
click at [581, 369] on span "Search" at bounding box center [590, 371] width 141 height 19
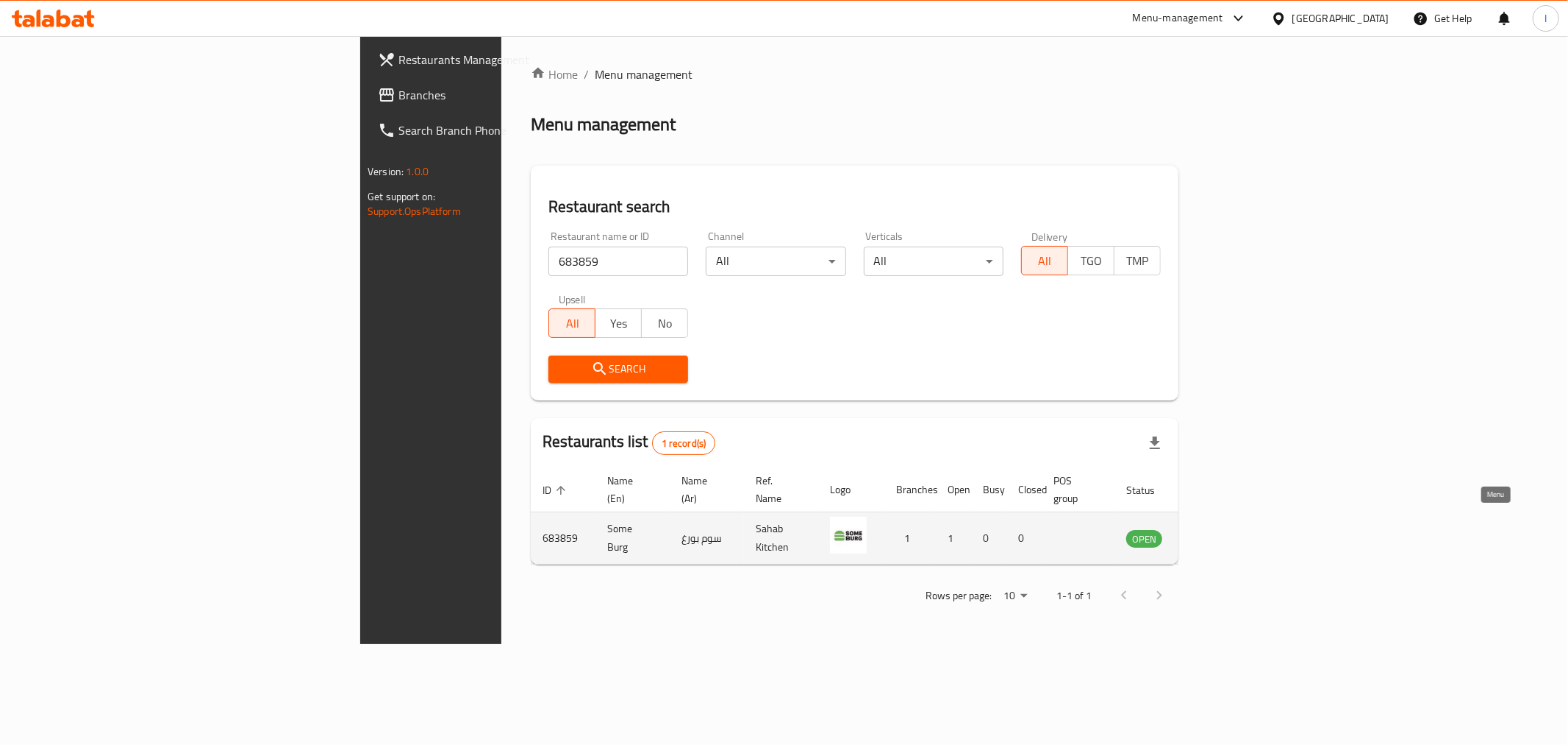
click at [1221, 533] on icon "enhanced table" at bounding box center [1212, 539] width 16 height 12
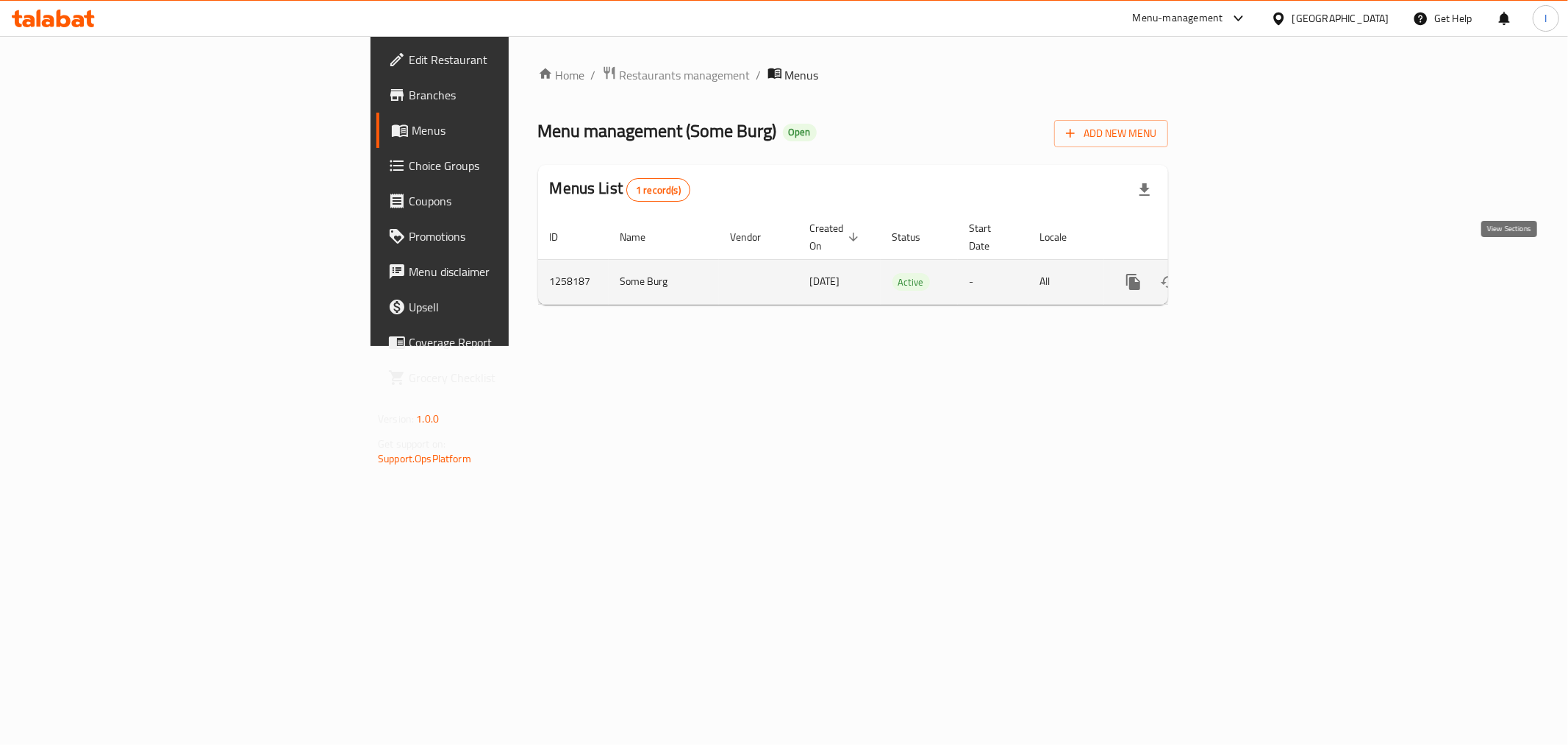
click at [1249, 273] on icon "enhanced table" at bounding box center [1240, 282] width 18 height 18
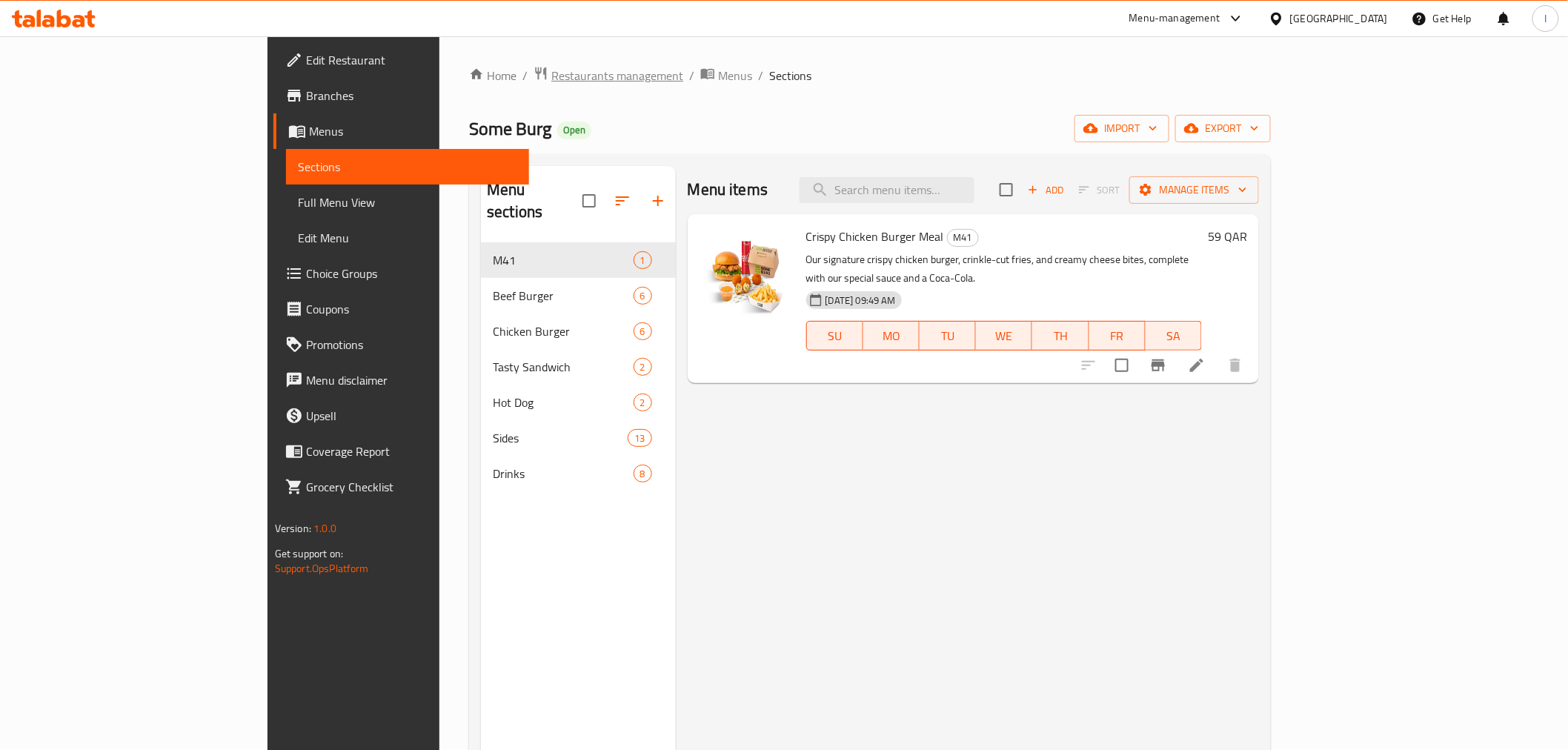
click at [552, 72] on span "Restaurants management" at bounding box center [617, 75] width 132 height 18
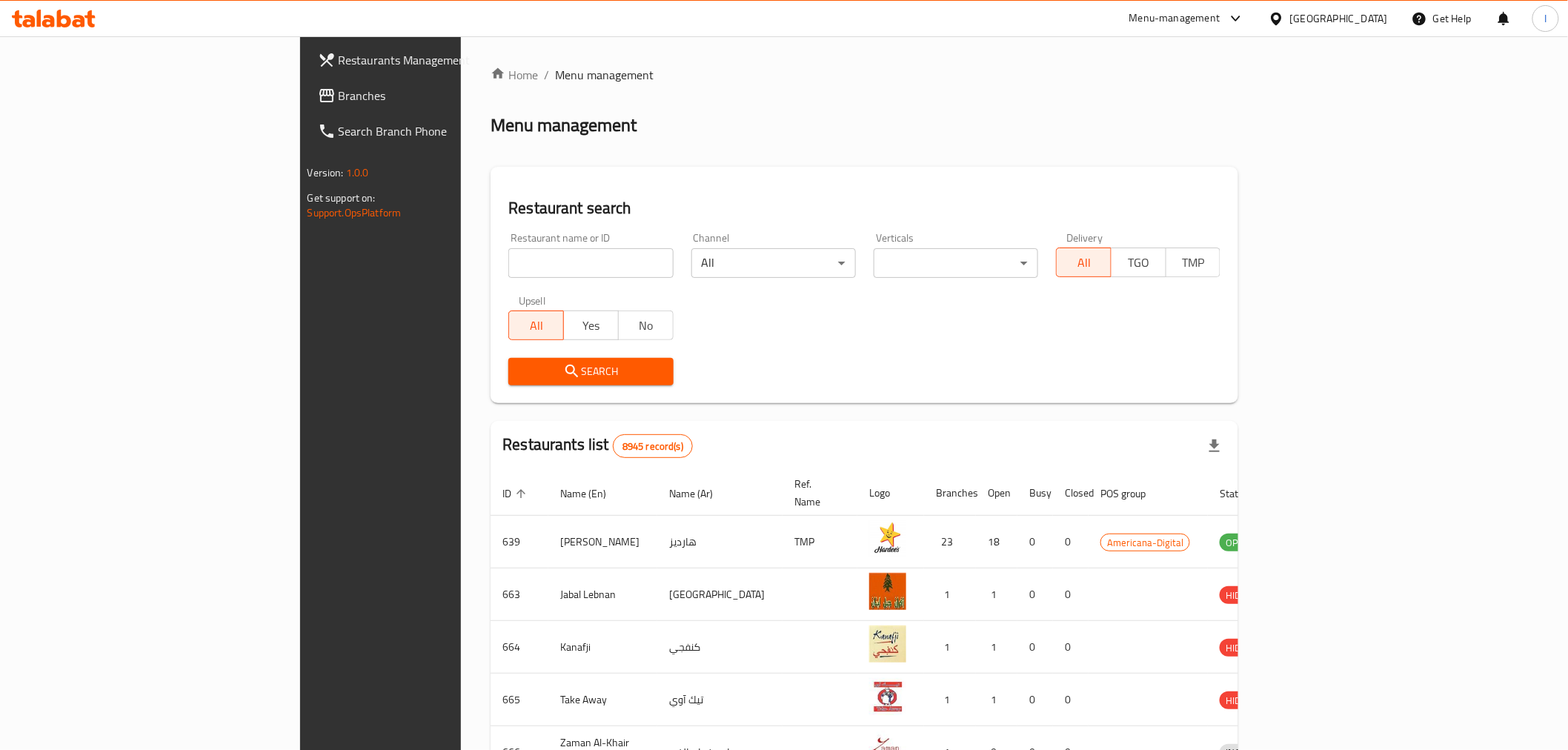
click at [508, 256] on input "search" at bounding box center [590, 263] width 164 height 30
paste input "693332"
type input "693332"
click button "Search" at bounding box center [590, 371] width 164 height 27
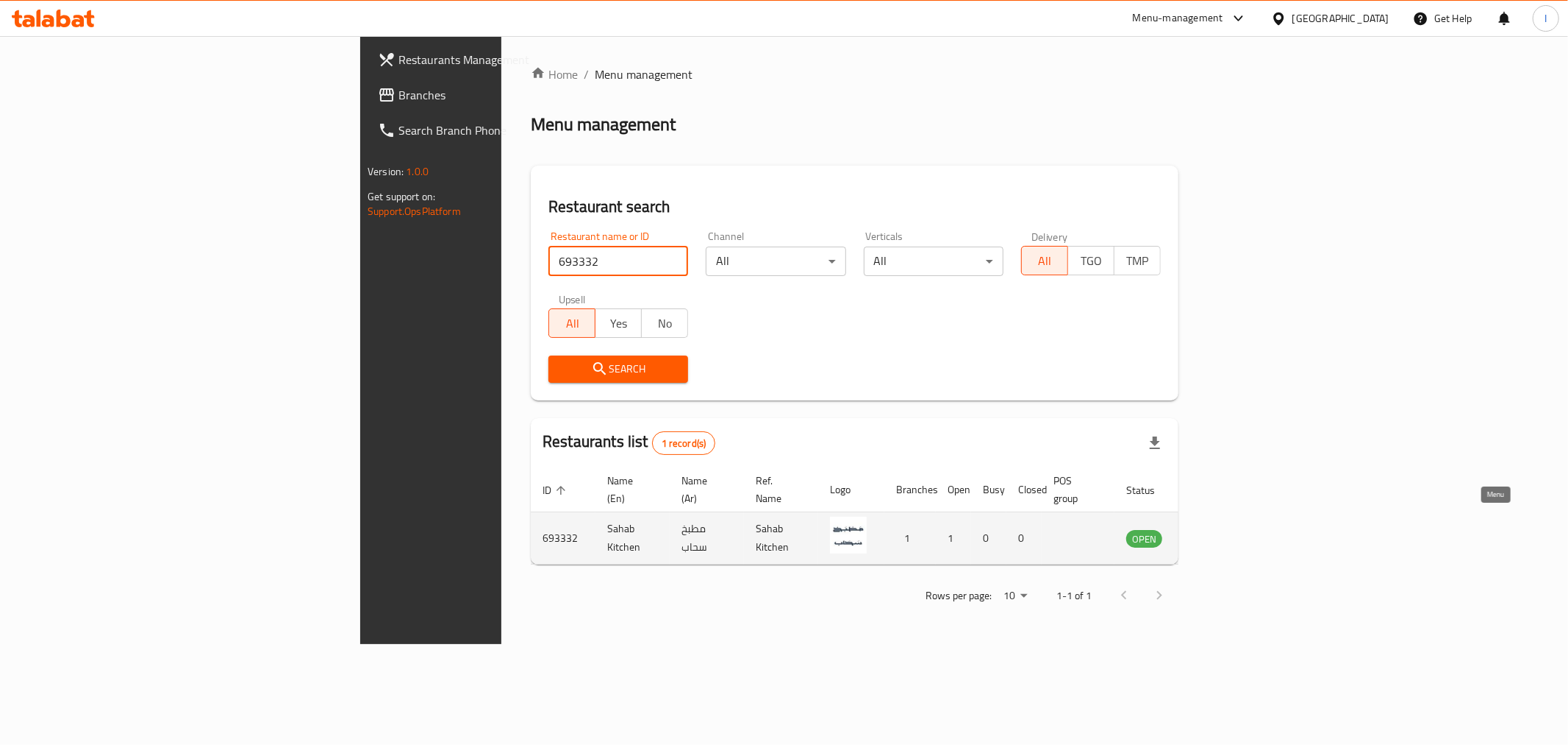
click at [1222, 529] on icon "enhanced table" at bounding box center [1213, 538] width 18 height 18
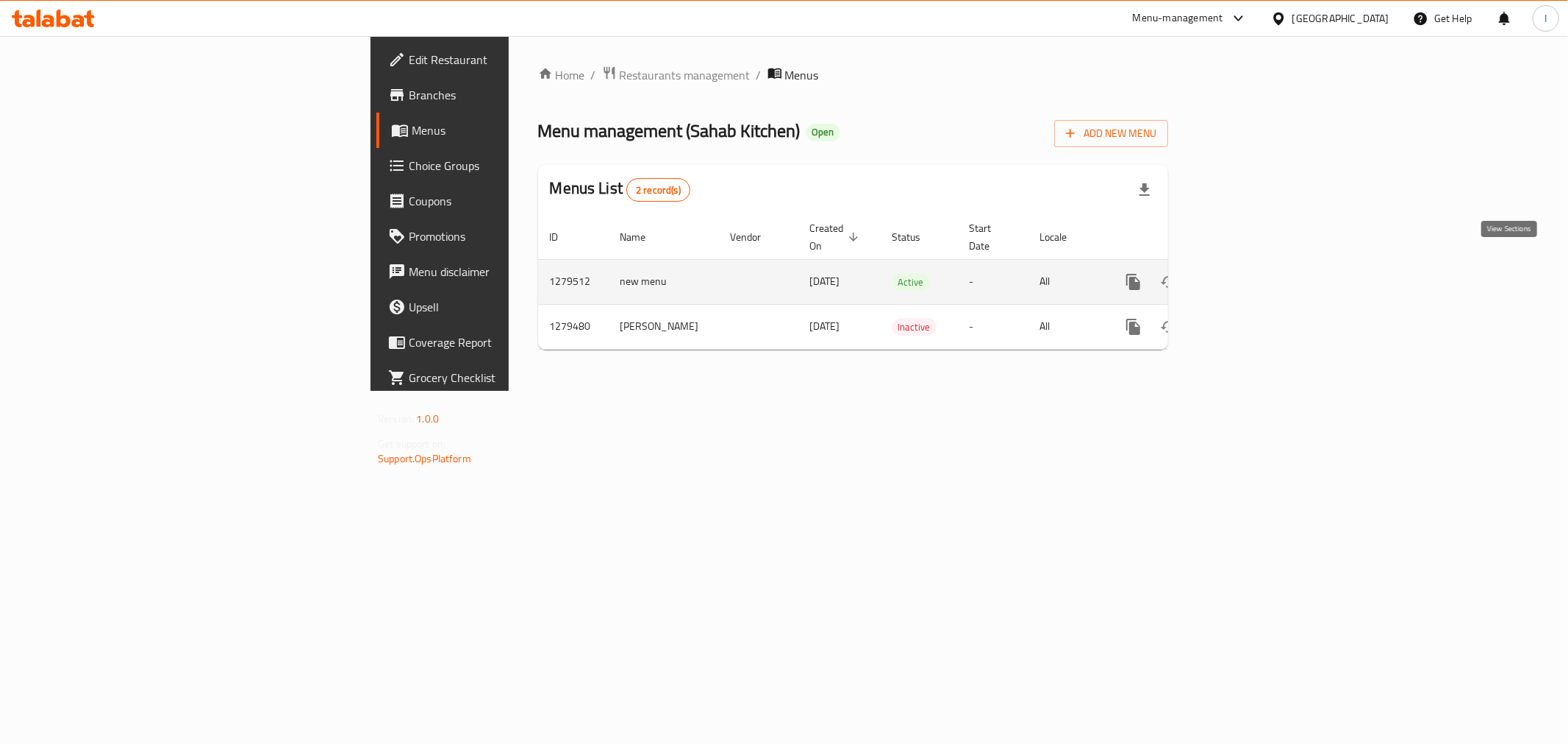
click at [1249, 273] on icon "enhanced table" at bounding box center [1240, 282] width 18 height 18
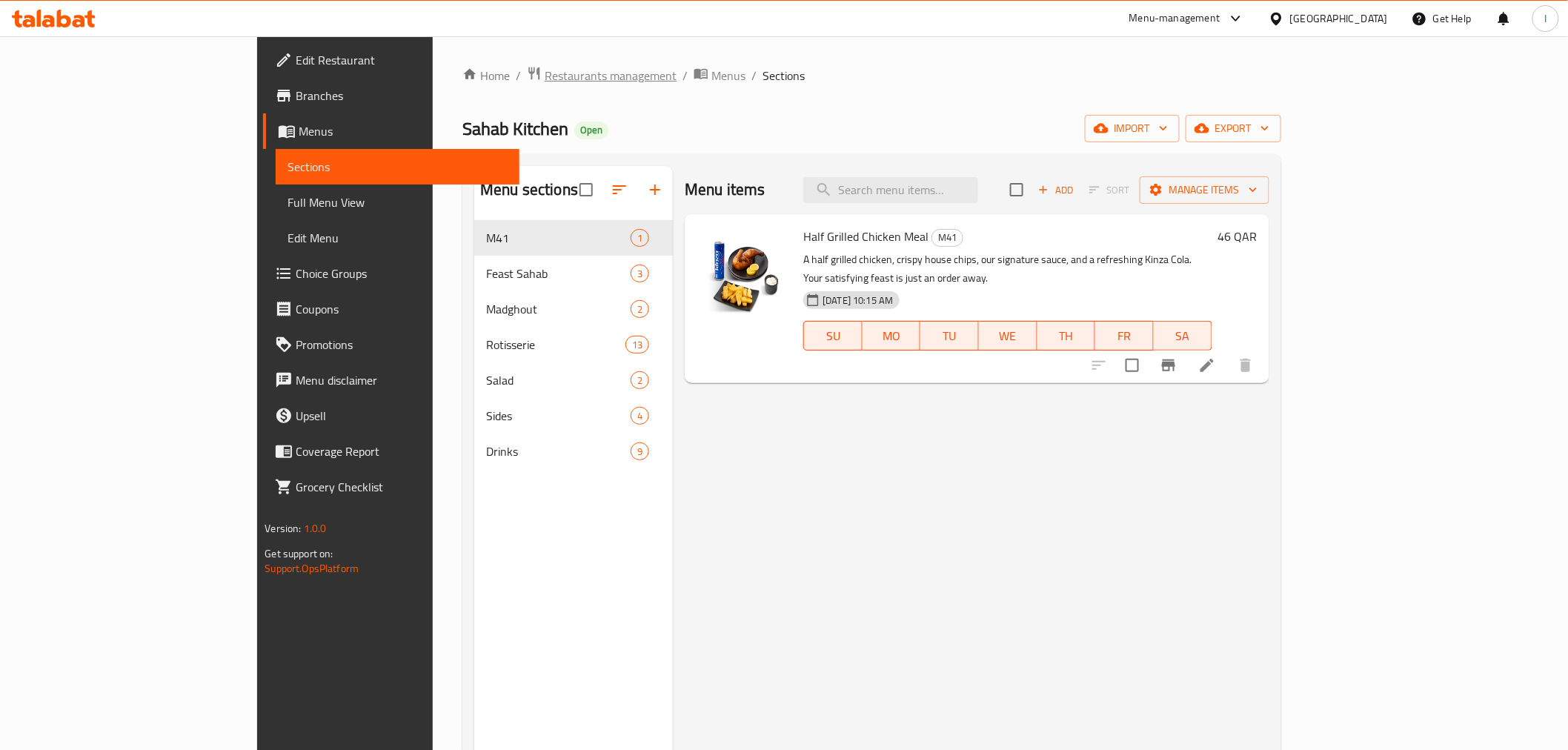
click at [544, 72] on span "Restaurants management" at bounding box center [610, 75] width 132 height 18
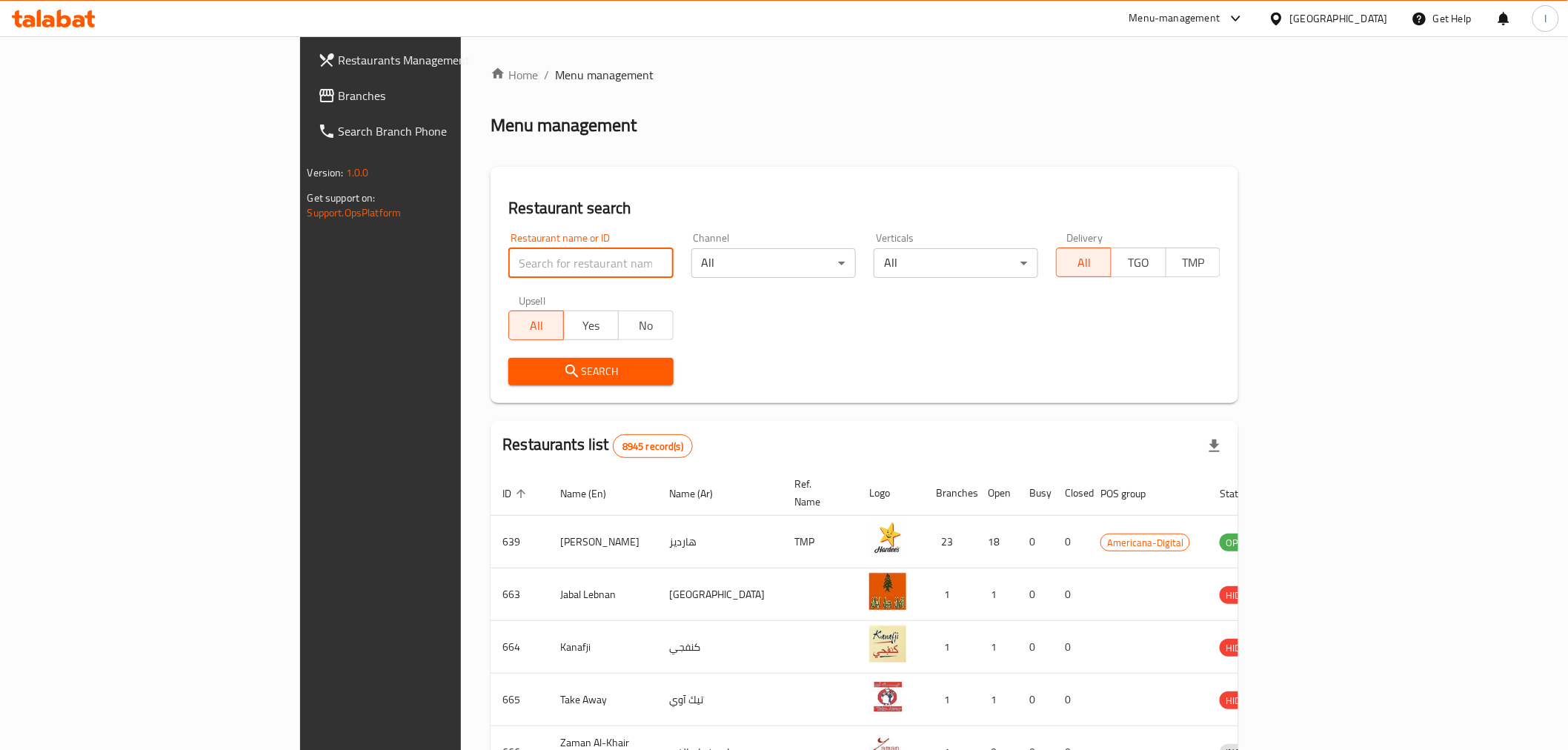
click at [508, 254] on input "search" at bounding box center [590, 263] width 164 height 30
paste input "681971"
type input "681971"
click at [539, 369] on span "Search" at bounding box center [590, 371] width 141 height 19
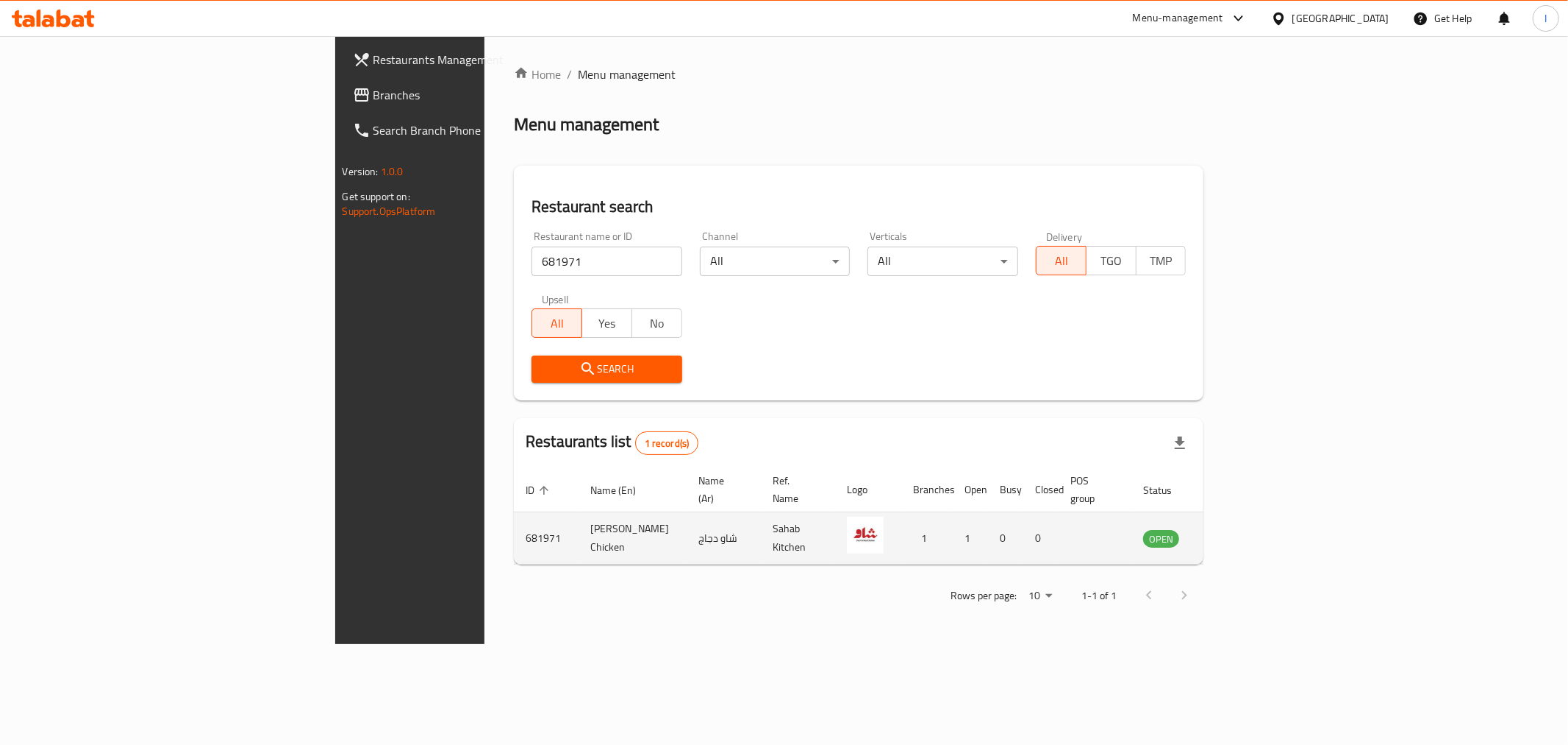
click at [1236, 535] on icon "enhanced table" at bounding box center [1233, 538] width 5 height 6
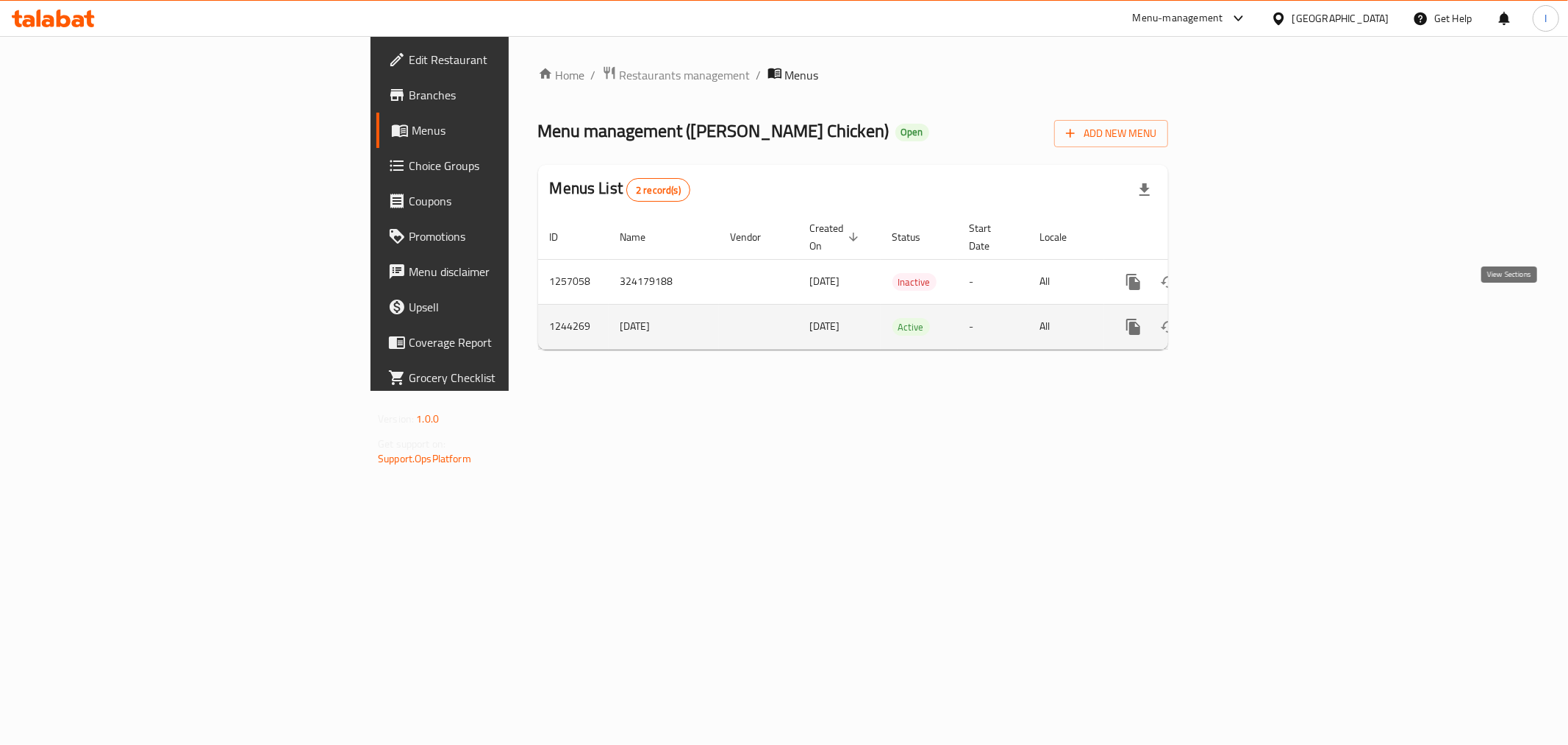
click at [1249, 318] on icon "enhanced table" at bounding box center [1240, 326] width 18 height 18
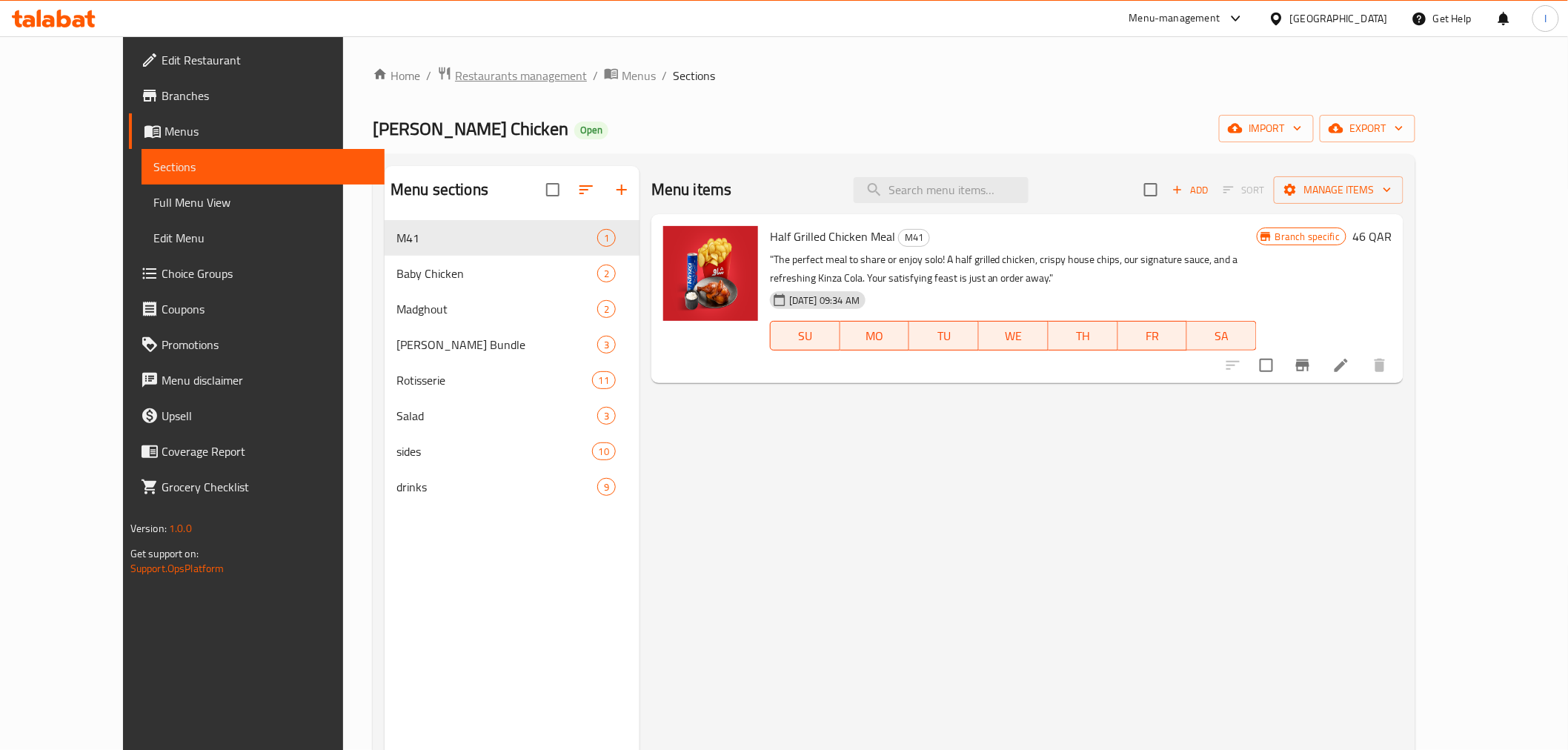
click at [455, 70] on span "Restaurants management" at bounding box center [521, 75] width 132 height 18
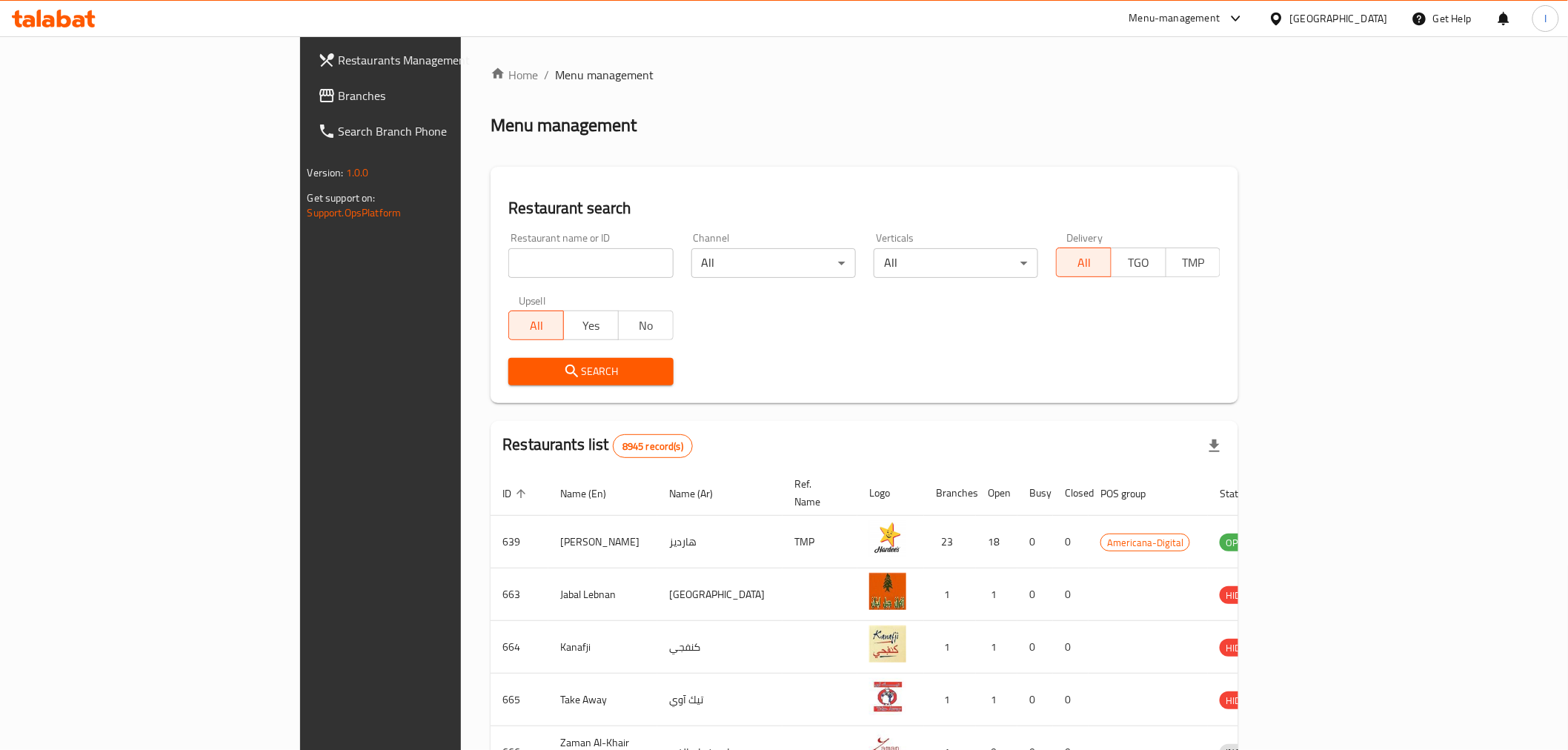
click at [508, 260] on input "search" at bounding box center [590, 263] width 164 height 30
paste input "683859"
type input "683859"
click at [521, 365] on span "Search" at bounding box center [590, 371] width 141 height 19
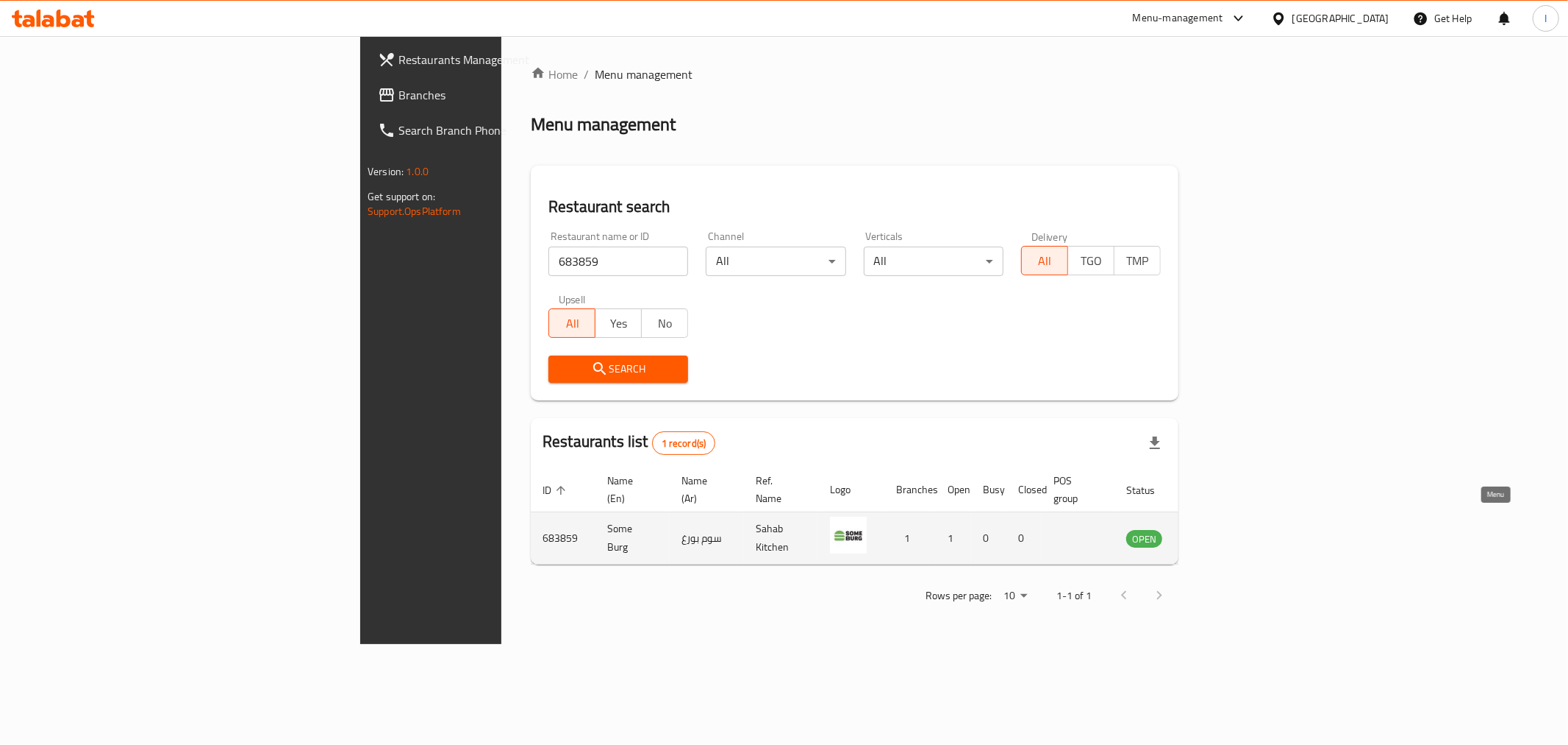
click at [1221, 533] on icon "enhanced table" at bounding box center [1212, 539] width 16 height 12
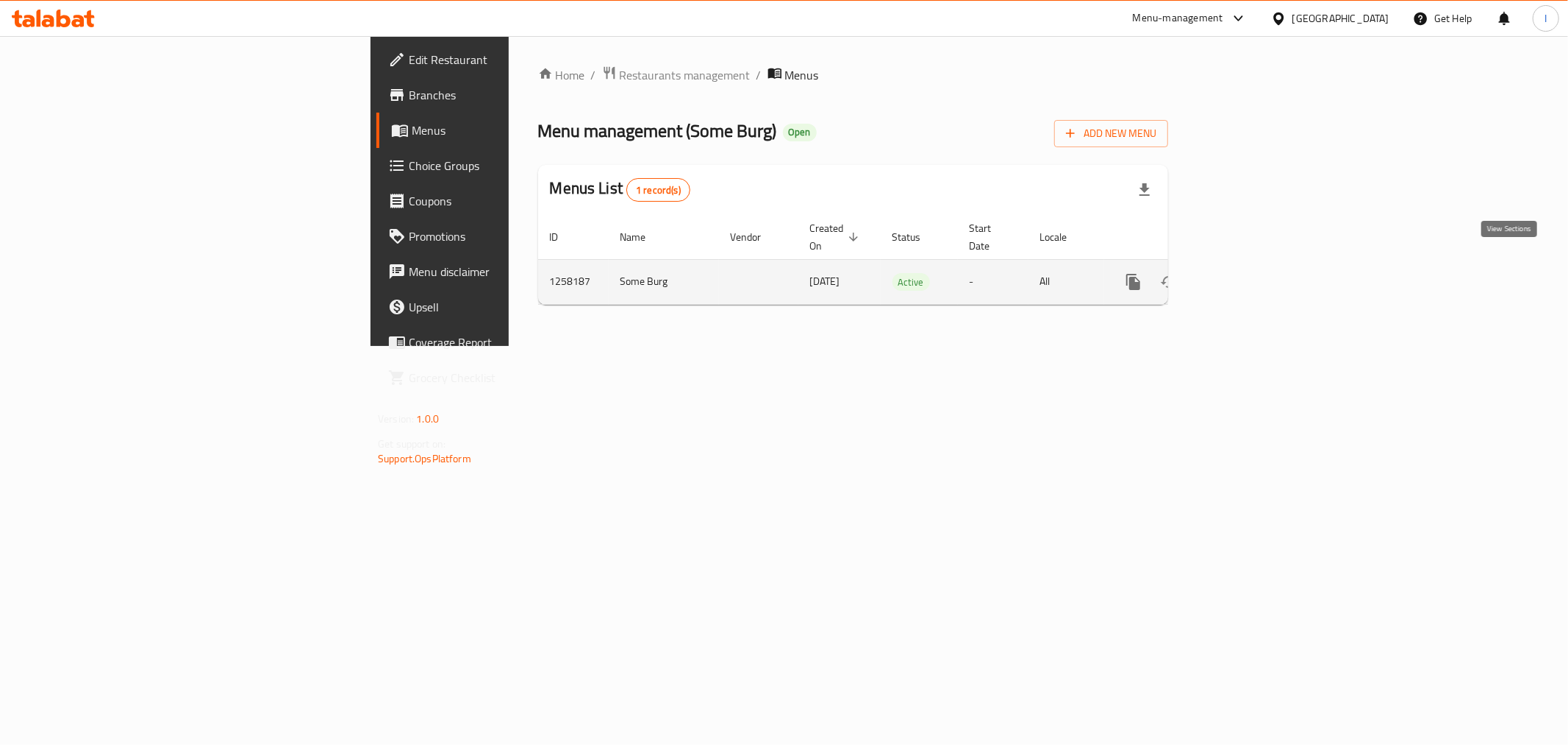
click at [1249, 273] on icon "enhanced table" at bounding box center [1240, 282] width 18 height 18
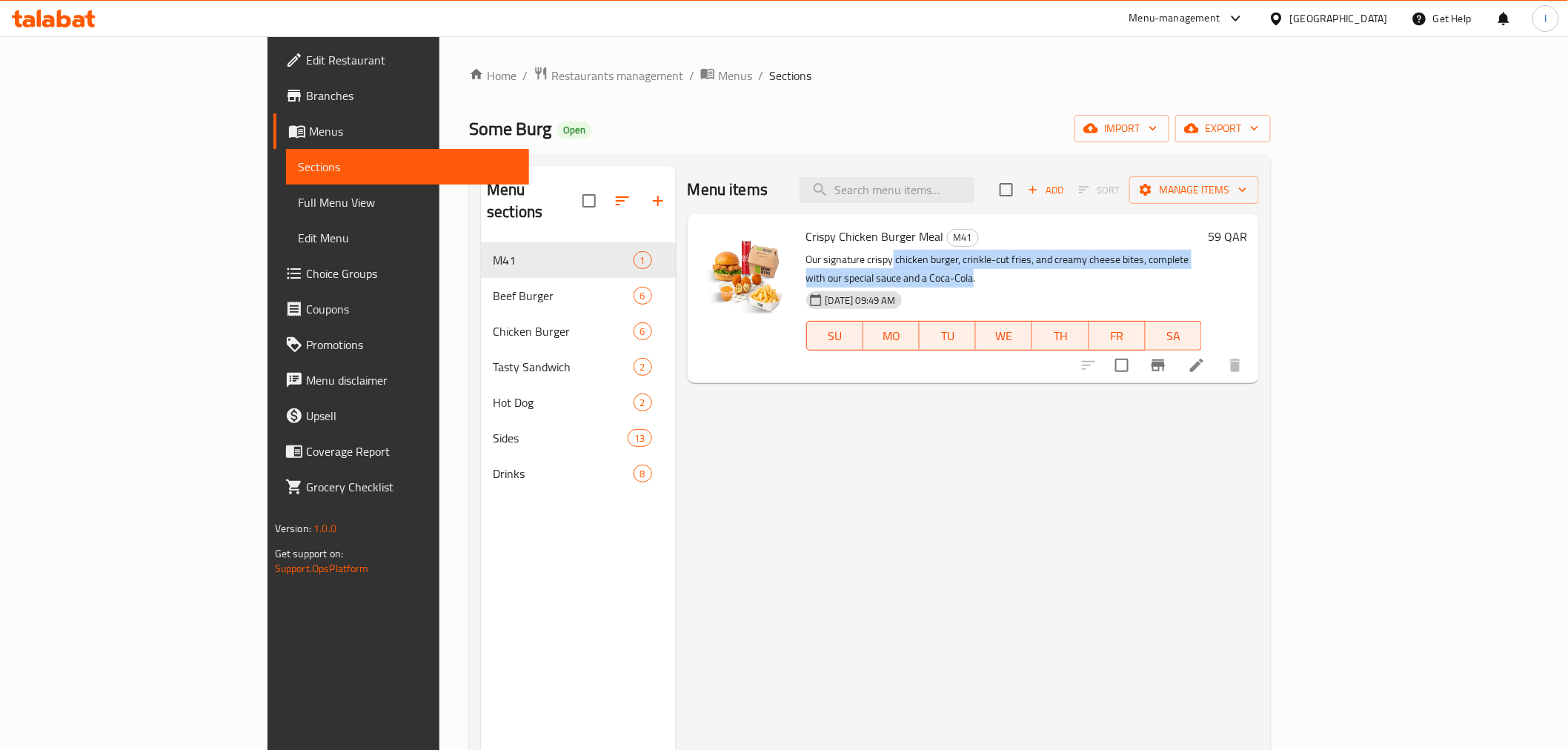
drag, startPoint x: 827, startPoint y: 256, endPoint x: 1290, endPoint y: 250, distance: 463.0
click at [1202, 250] on p "Our signature crispy chicken burger, crinkle-cut fries, and creamy cheese bites…" at bounding box center [1004, 269] width 396 height 37
copy p "chicken burger, crinkle-cut fries, and creamy cheese bites, complete with our s…"
click at [552, 71] on span "Restaurants management" at bounding box center [617, 75] width 132 height 18
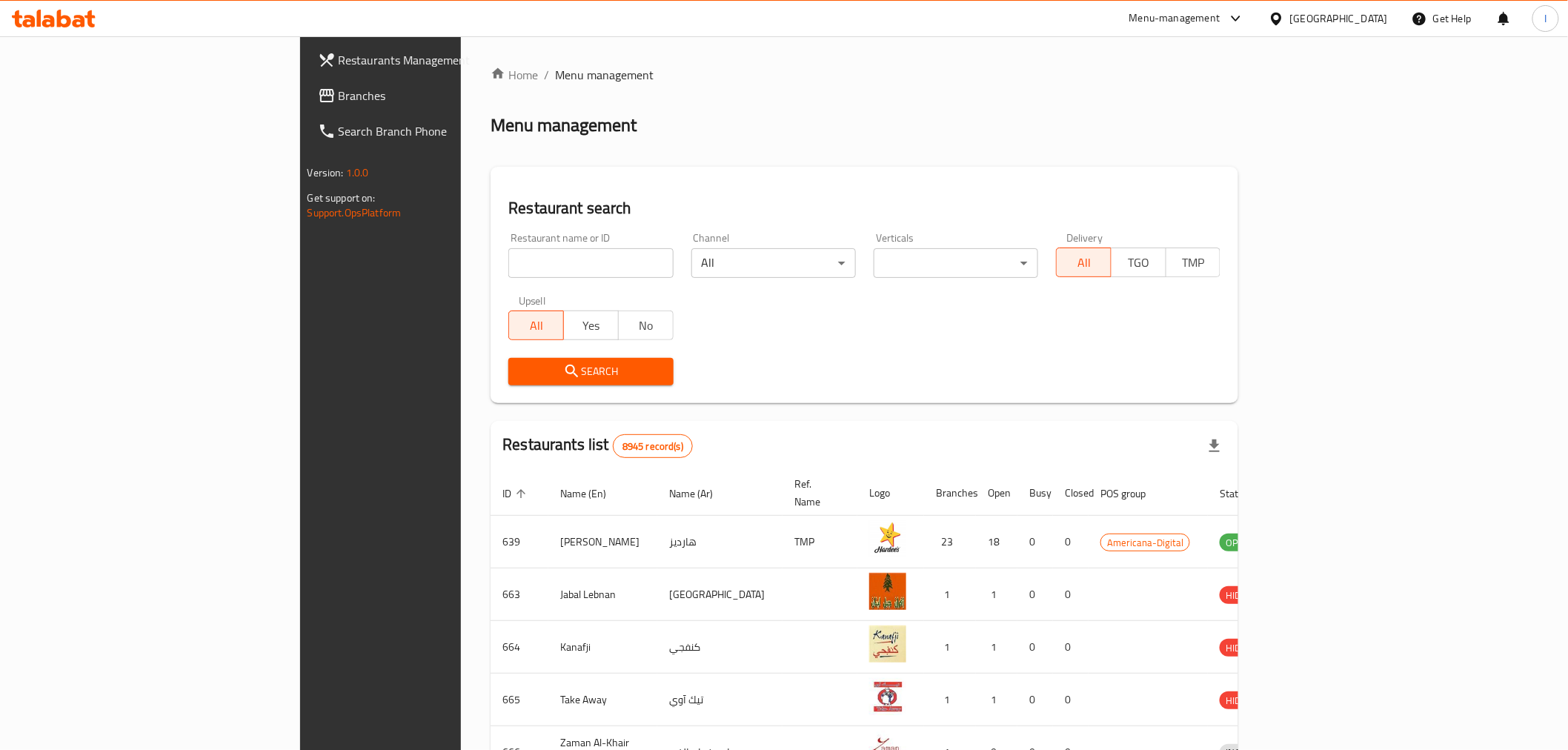
click at [508, 254] on input "search" at bounding box center [590, 263] width 164 height 30
paste input "693332"
type input "693332"
click at [521, 371] on span "Search" at bounding box center [590, 371] width 141 height 19
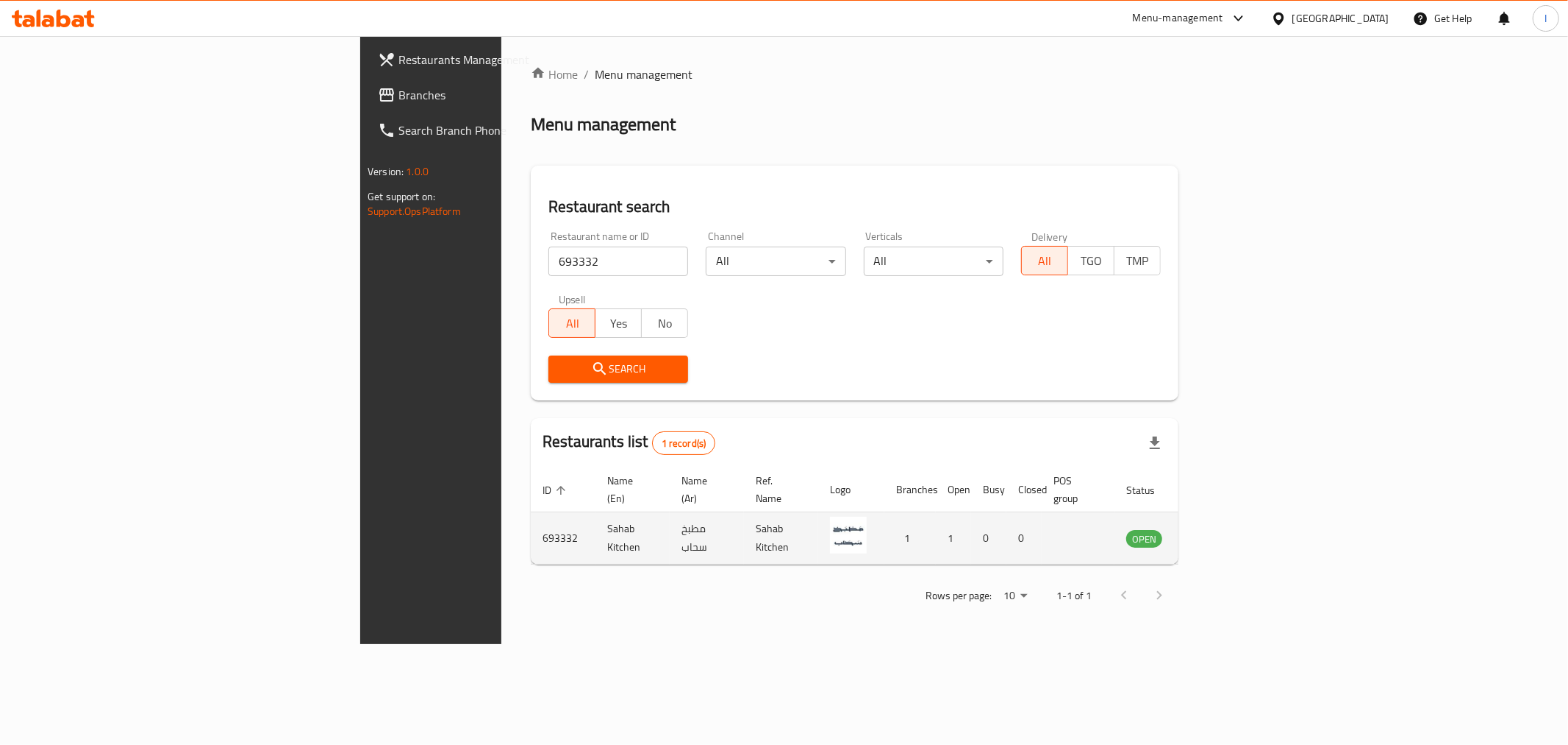
click at [1221, 533] on icon "enhanced table" at bounding box center [1212, 539] width 16 height 12
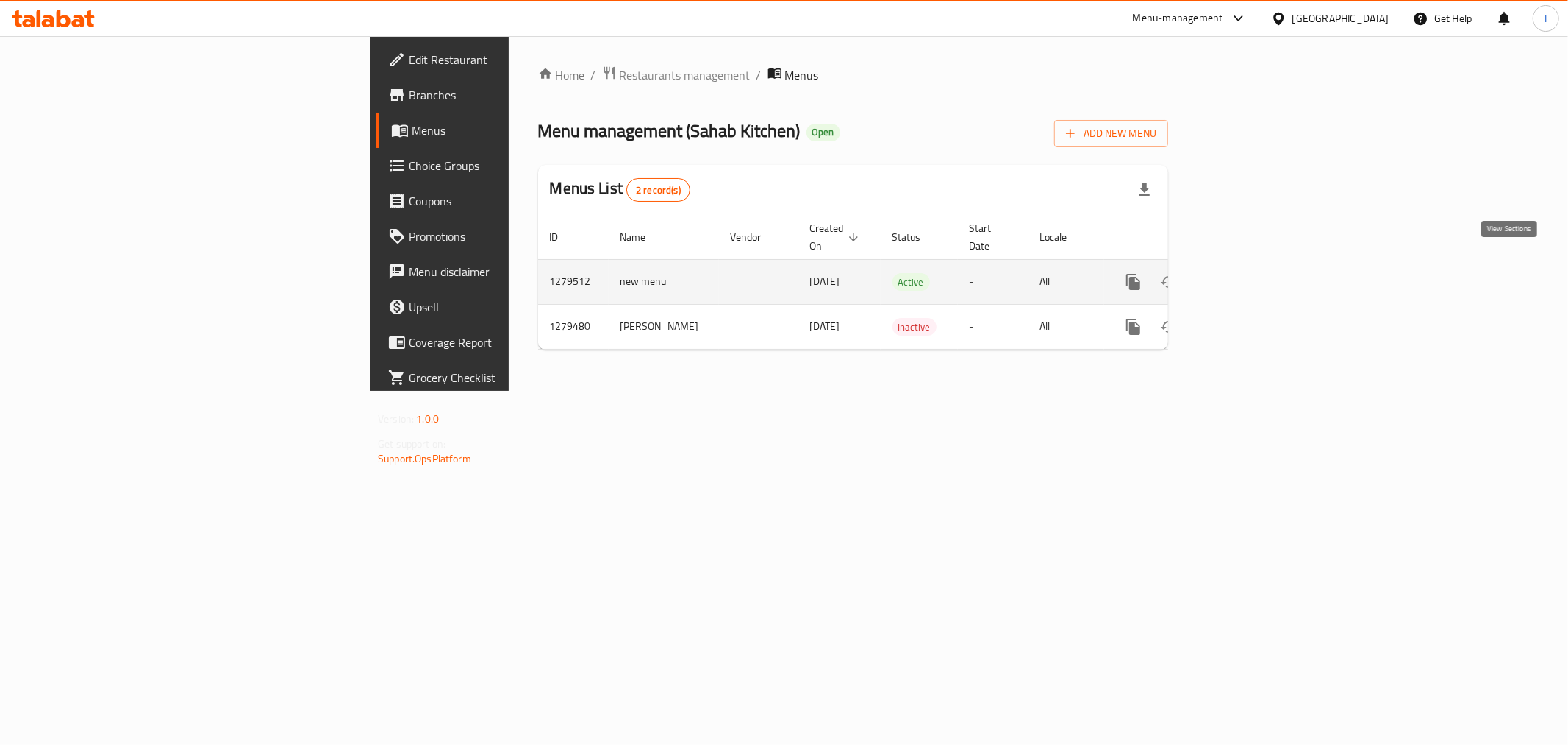
click at [1246, 276] on icon "enhanced table" at bounding box center [1239, 282] width 13 height 13
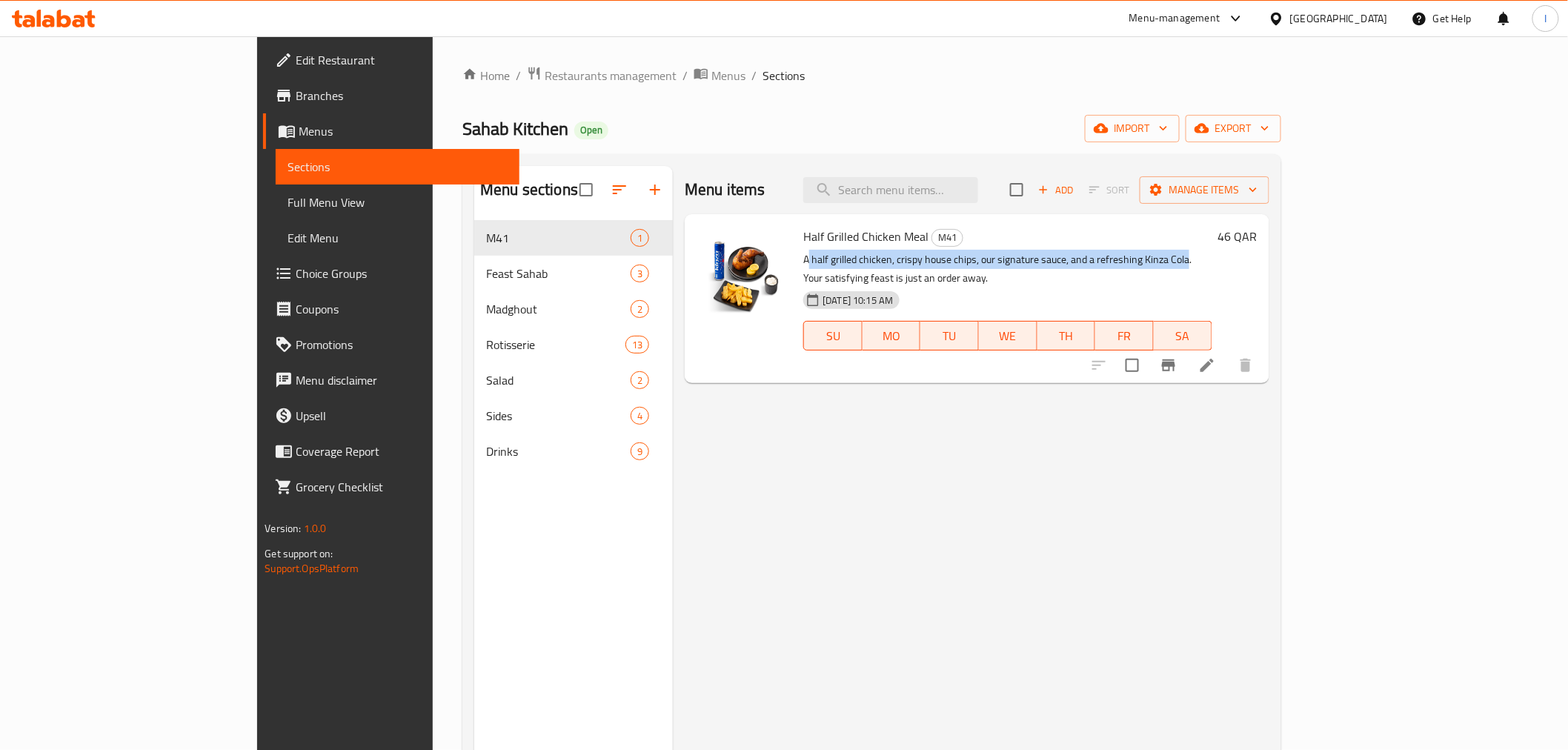
drag, startPoint x: 744, startPoint y: 254, endPoint x: 1122, endPoint y: 254, distance: 378.0
click at [1122, 254] on p "A half grilled chicken, crispy house chips, our signature sauce, and a refreshi…" at bounding box center [1008, 269] width 408 height 37
copy p "half grilled chicken, crispy house chips, our signature sauce, and a refreshing…"
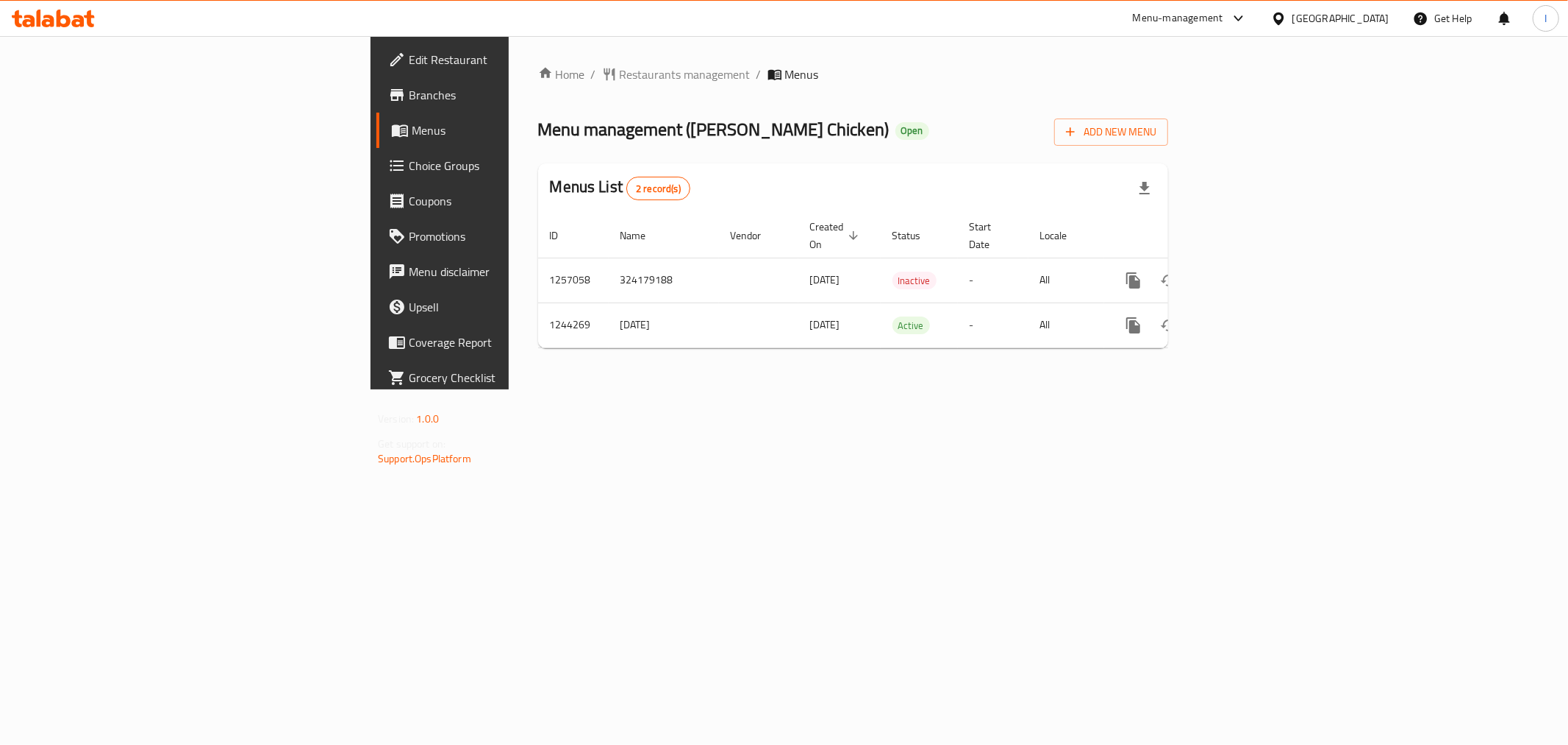
click at [68, 24] on icon at bounding box center [64, 18] width 14 height 18
